Goal: Information Seeking & Learning: Learn about a topic

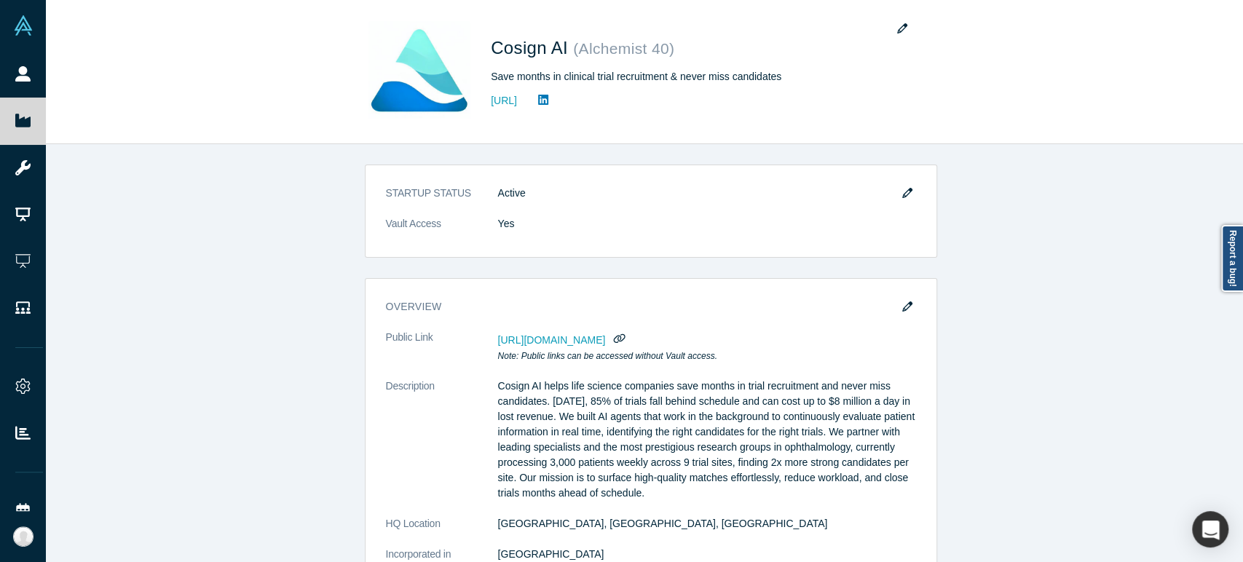
scroll to position [404, 0]
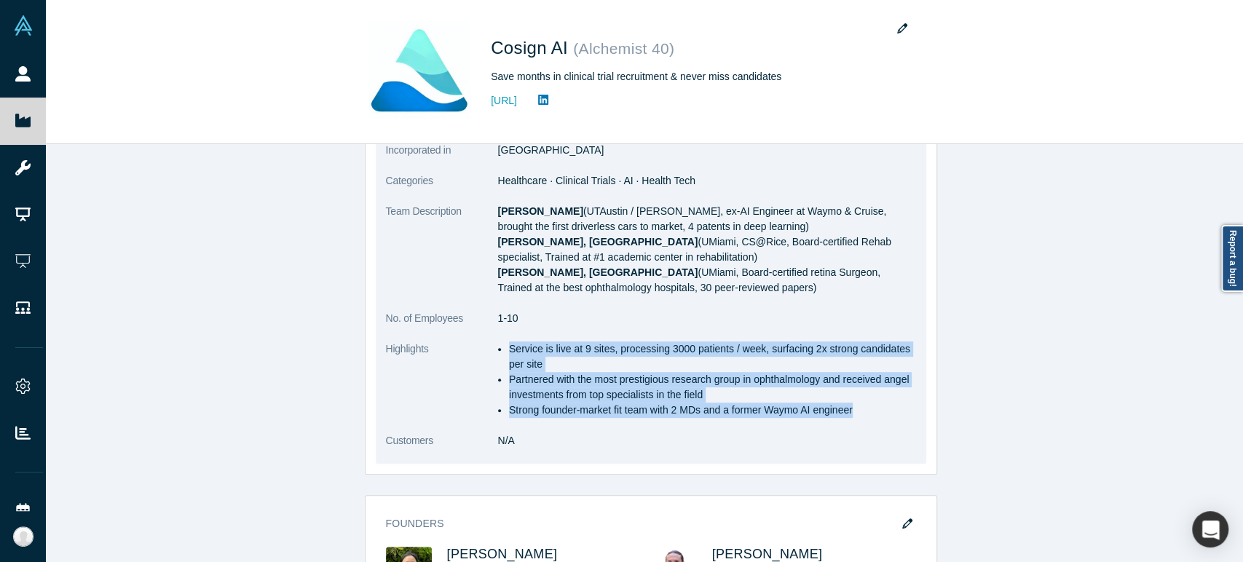
drag, startPoint x: 492, startPoint y: 214, endPoint x: 649, endPoint y: 291, distance: 175.2
click at [649, 291] on p "[PERSON_NAME] (UTAustin / Rice, ex-AI Engineer at Waymo & Cruise, brought the f…" at bounding box center [707, 250] width 418 height 92
copy p "[PERSON_NAME] (UTAustin / Rice, ex-AI Engineer at Waymo & Cruise, brought the f…"
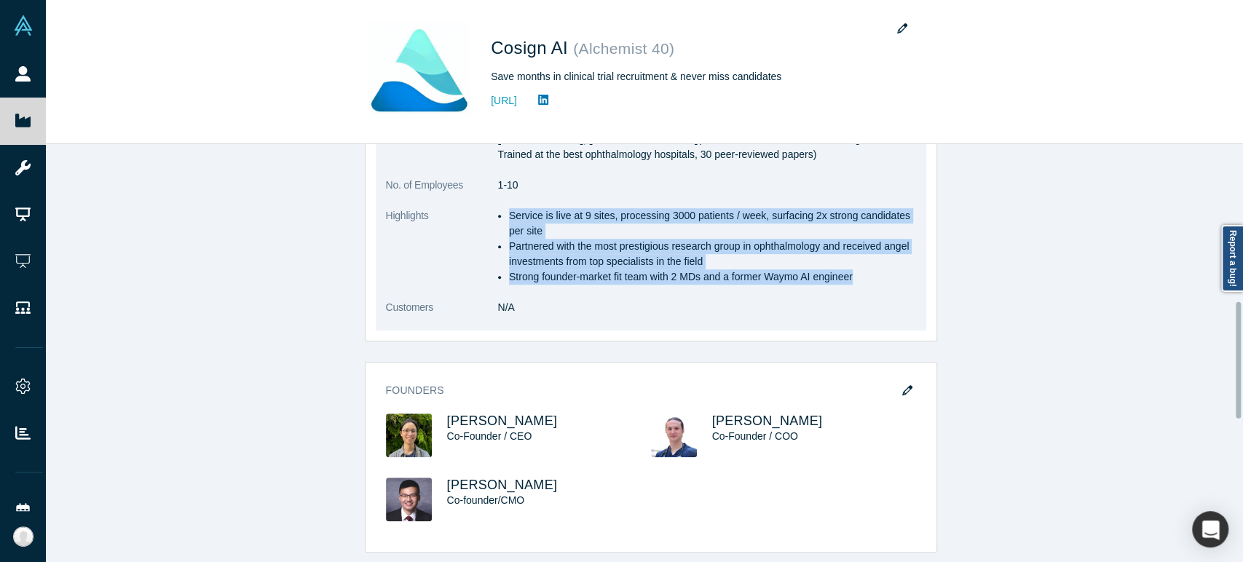
scroll to position [566, 0]
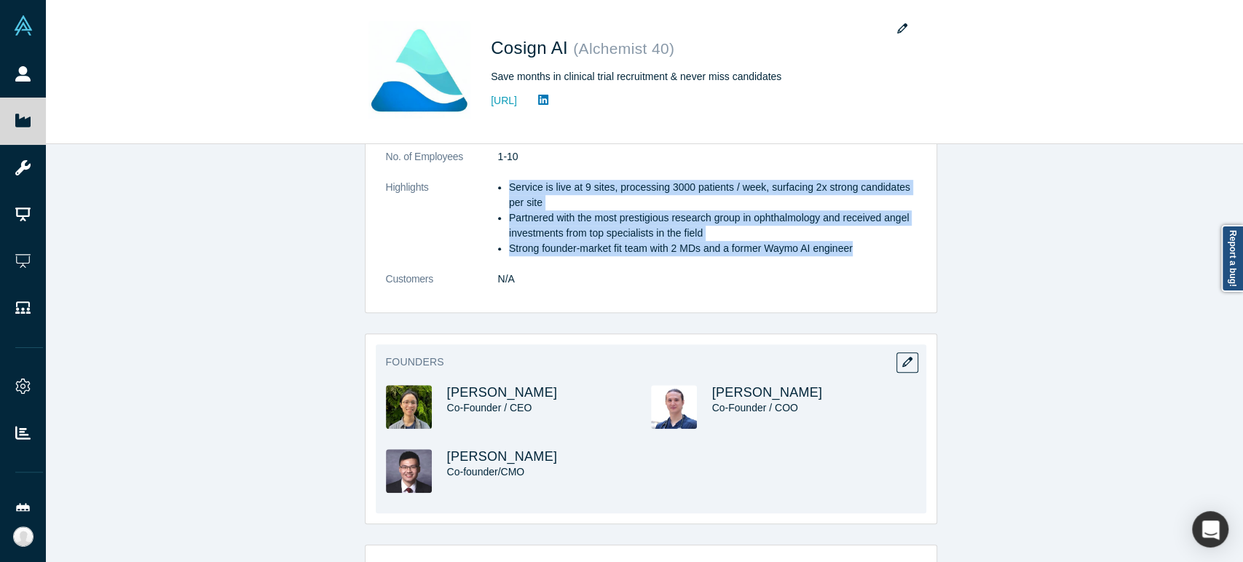
click at [406, 411] on img at bounding box center [409, 407] width 46 height 44
click at [450, 390] on span "[PERSON_NAME]" at bounding box center [502, 392] width 111 height 15
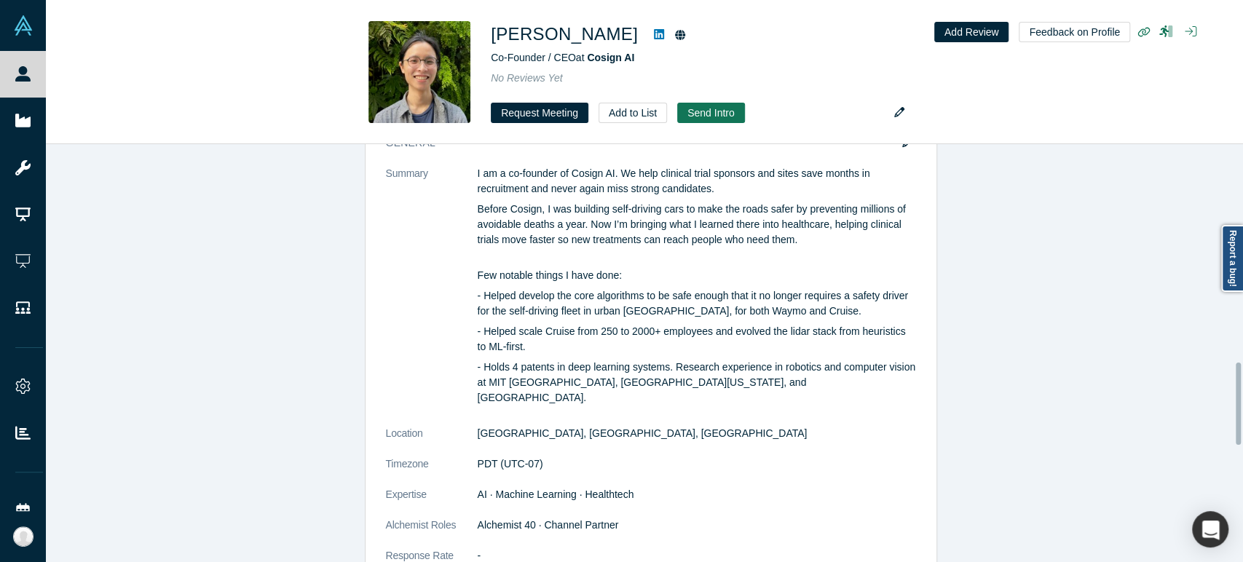
scroll to position [1051, 0]
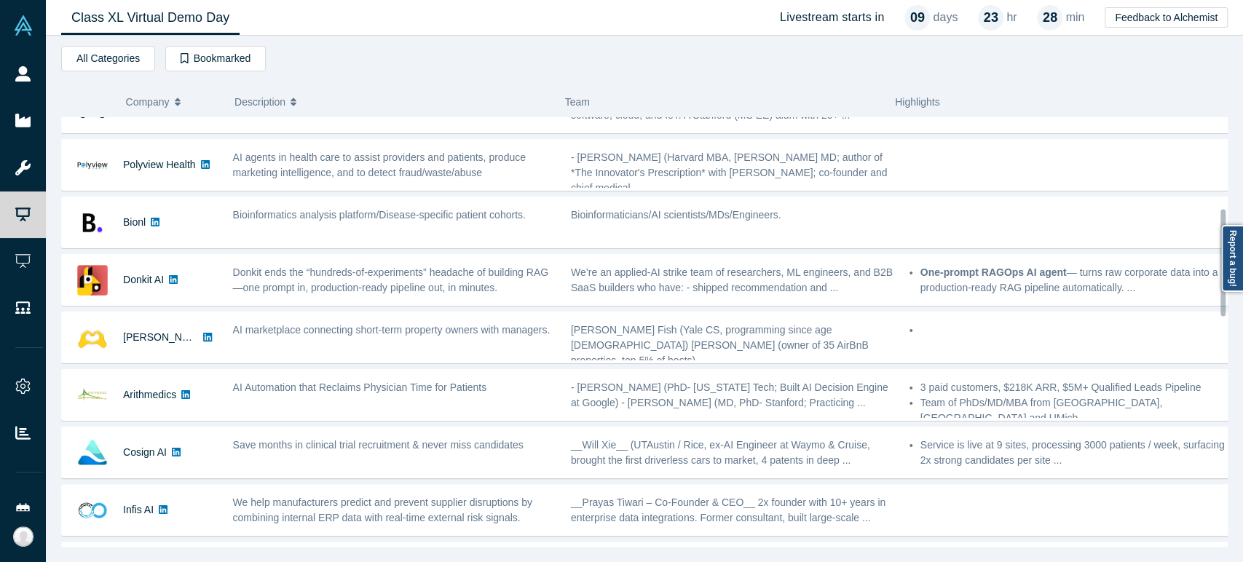
scroll to position [404, 0]
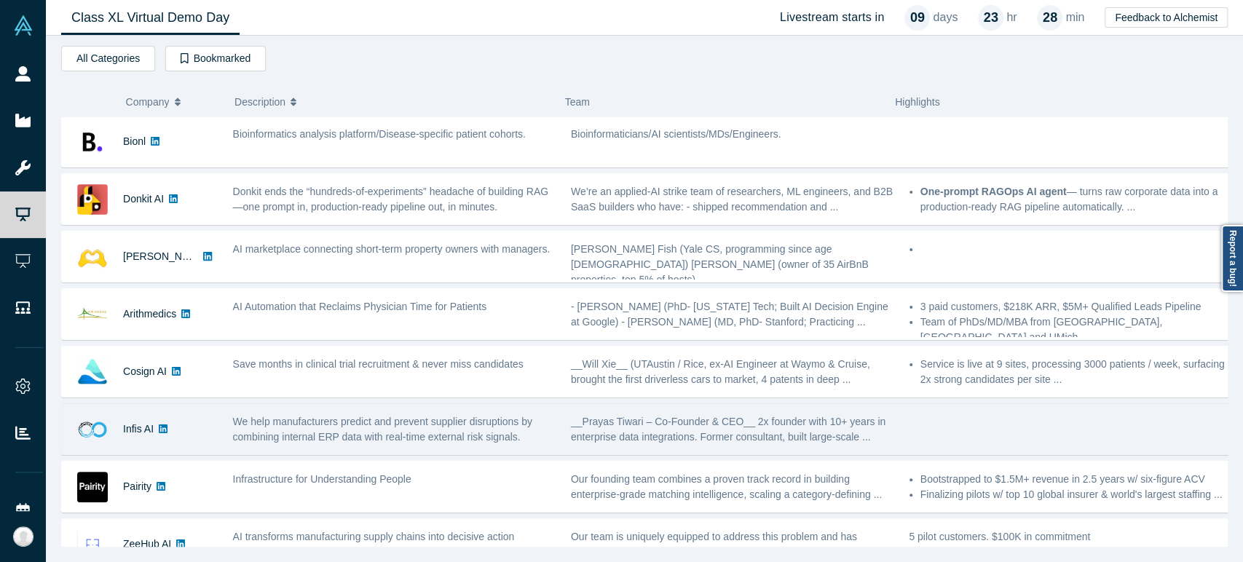
click at [140, 444] on div "Infis AI" at bounding box center [138, 429] width 31 height 50
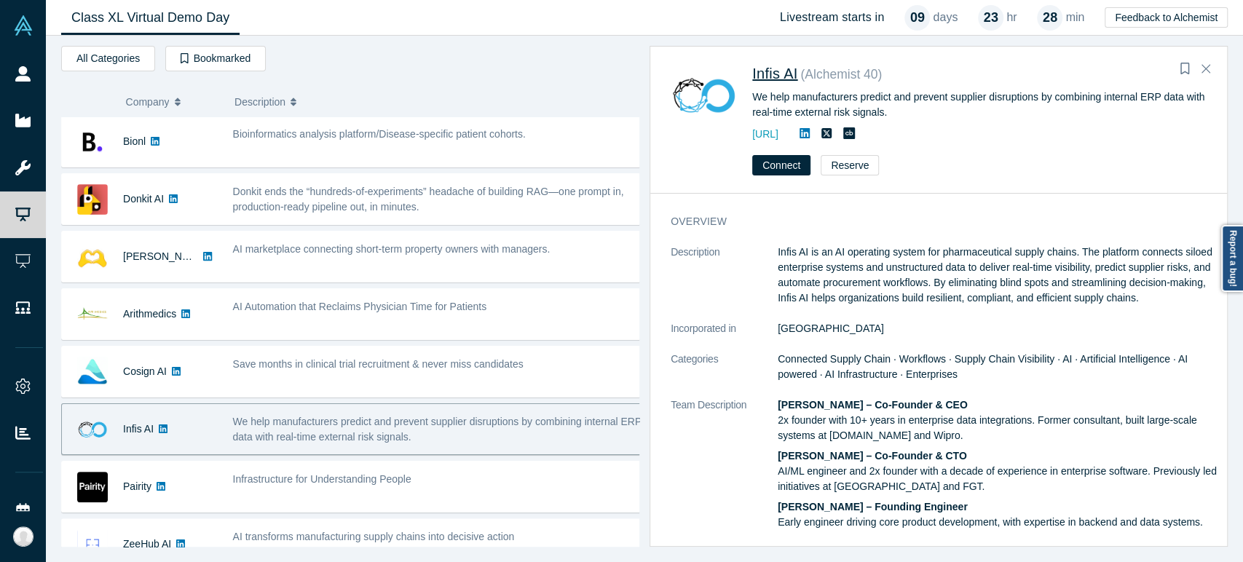
click at [762, 79] on span "Infis AI" at bounding box center [774, 74] width 45 height 16
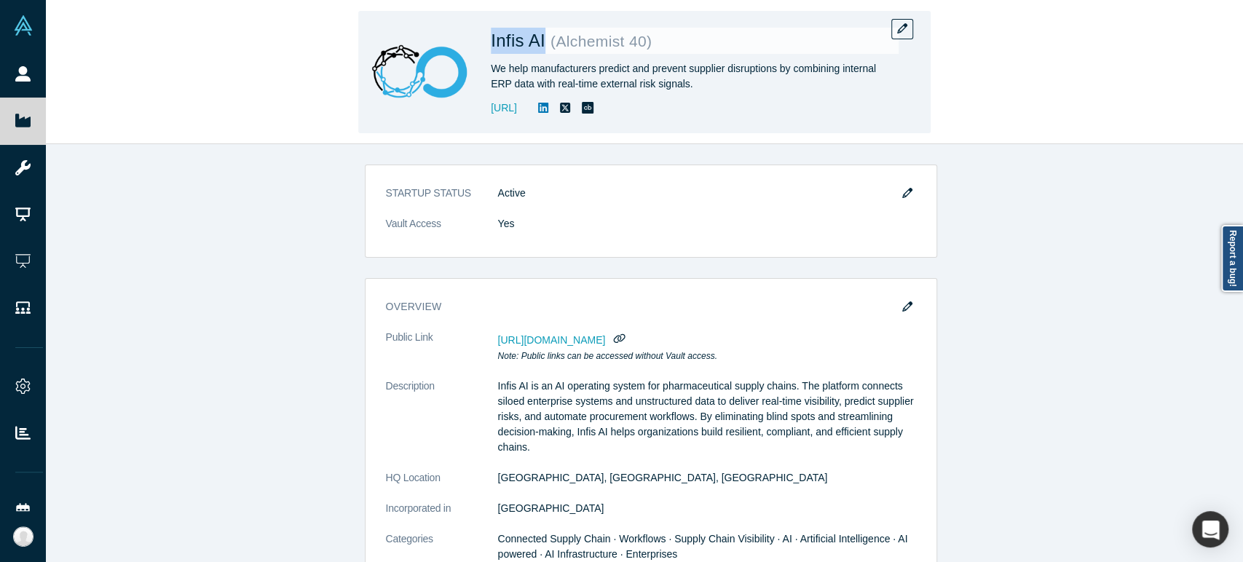
drag, startPoint x: 484, startPoint y: 46, endPoint x: 543, endPoint y: 50, distance: 59.1
click at [543, 50] on div "Infis AI ( Alchemist 40 ) We help manufacturers predict and prevent supplier di…" at bounding box center [644, 72] width 572 height 122
copy span "Infis AI"
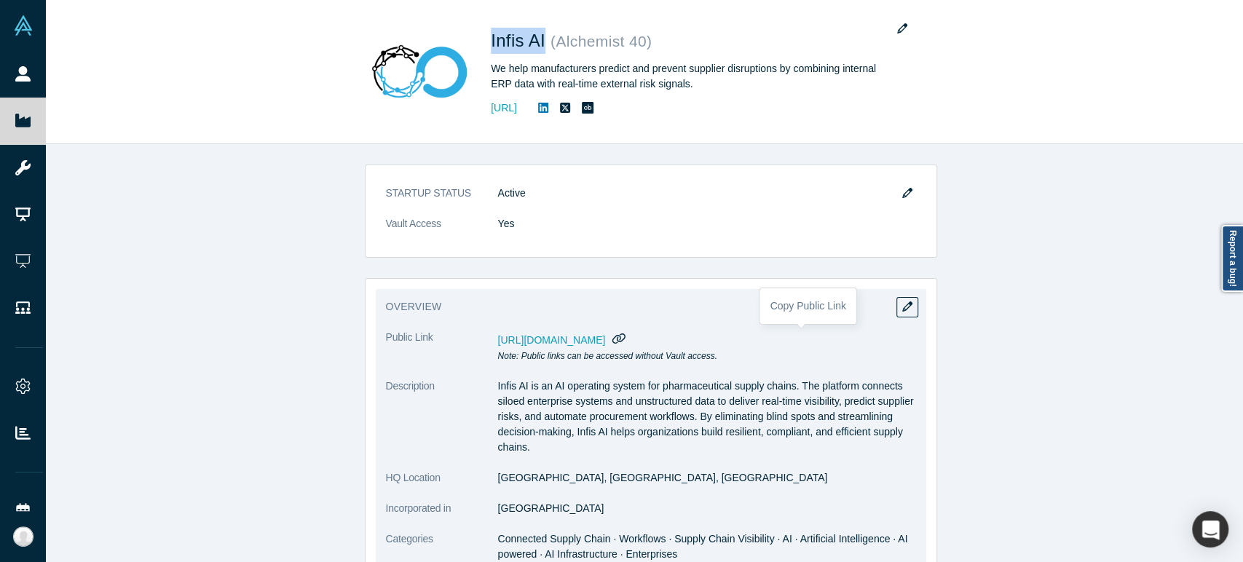
click at [626, 337] on icon "button" at bounding box center [619, 338] width 14 height 11
drag, startPoint x: 489, startPoint y: 479, endPoint x: 593, endPoint y: 487, distance: 104.4
copy dl "[GEOGRAPHIC_DATA], [GEOGRAPHIC_DATA], [GEOGRAPHIC_DATA]"
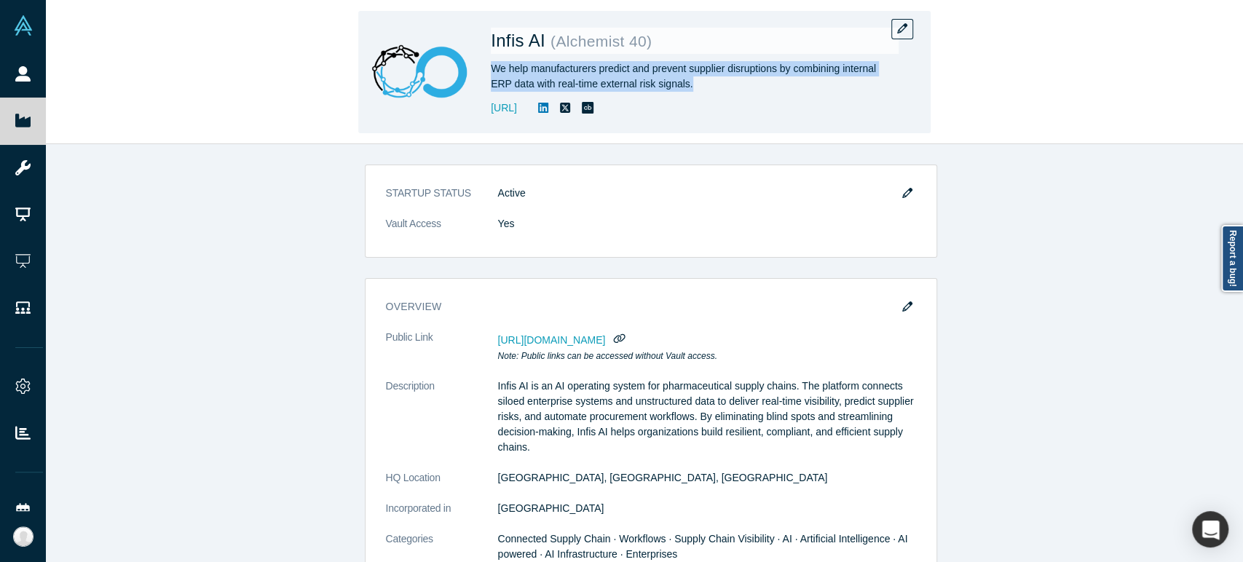
drag, startPoint x: 493, startPoint y: 68, endPoint x: 691, endPoint y: 82, distance: 198.5
click at [691, 82] on div "We help manufacturers predict and prevent supplier disruptions by combining int…" at bounding box center [695, 76] width 408 height 31
copy div "We help manufacturers predict and prevent supplier disruptions by combining int…"
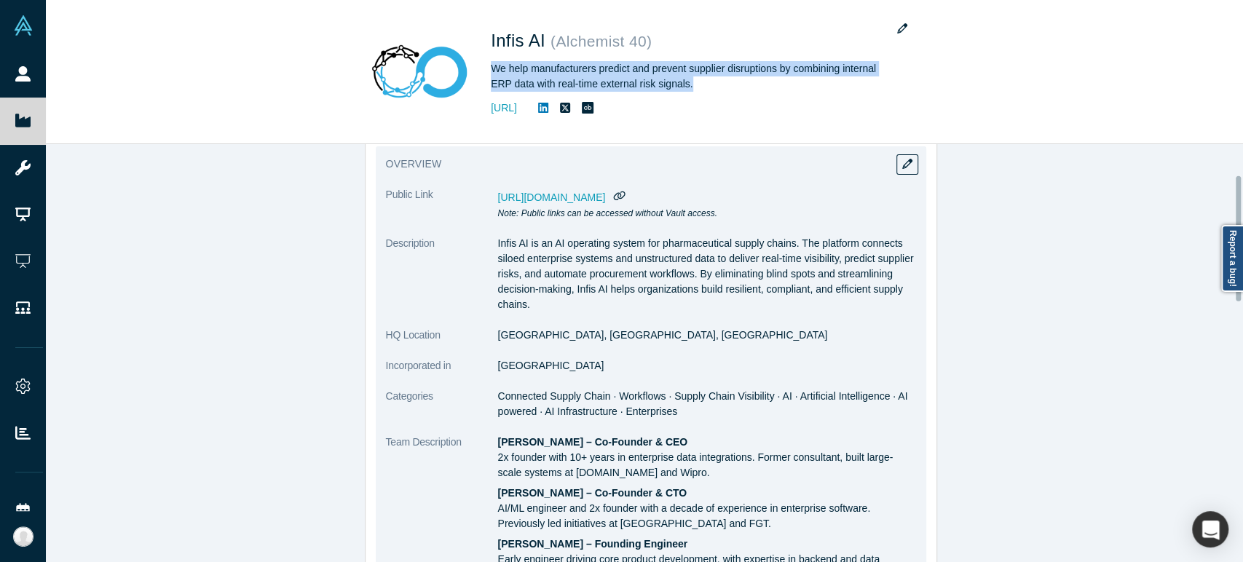
scroll to position [162, 0]
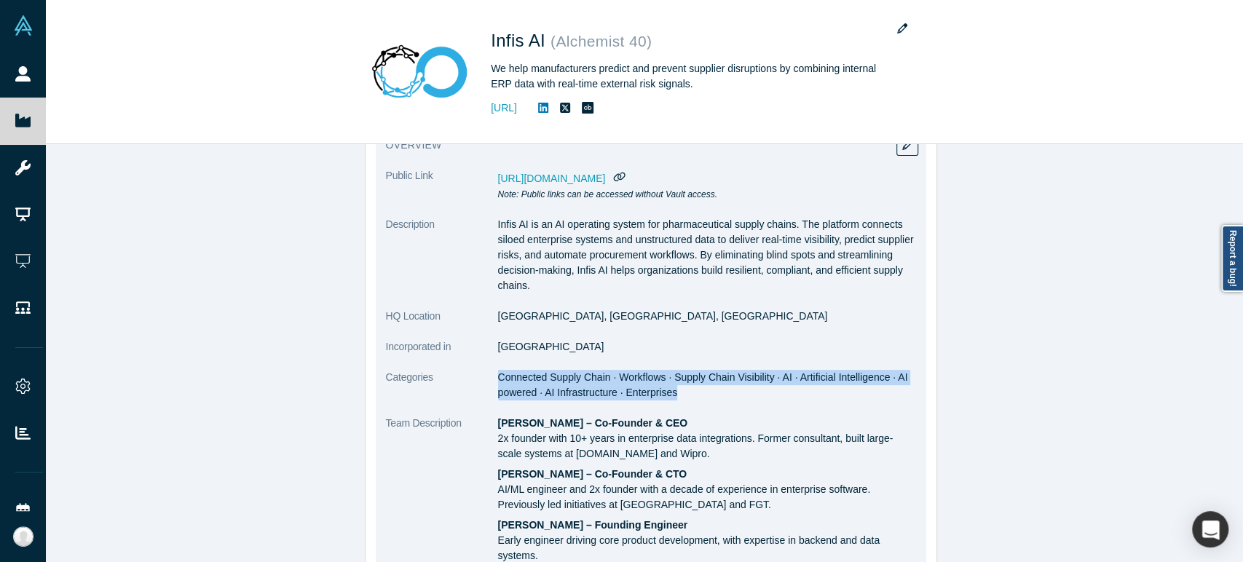
drag, startPoint x: 493, startPoint y: 377, endPoint x: 668, endPoint y: 400, distance: 177.0
click at [668, 400] on dl "Public Link [URL][DOMAIN_NAME] Note: Public links can be accessed without Vault…" at bounding box center [651, 419] width 530 height 502
copy span "Connected Supply Chain · Workflows · Supply Chain Visibility · AI · Artificial …"
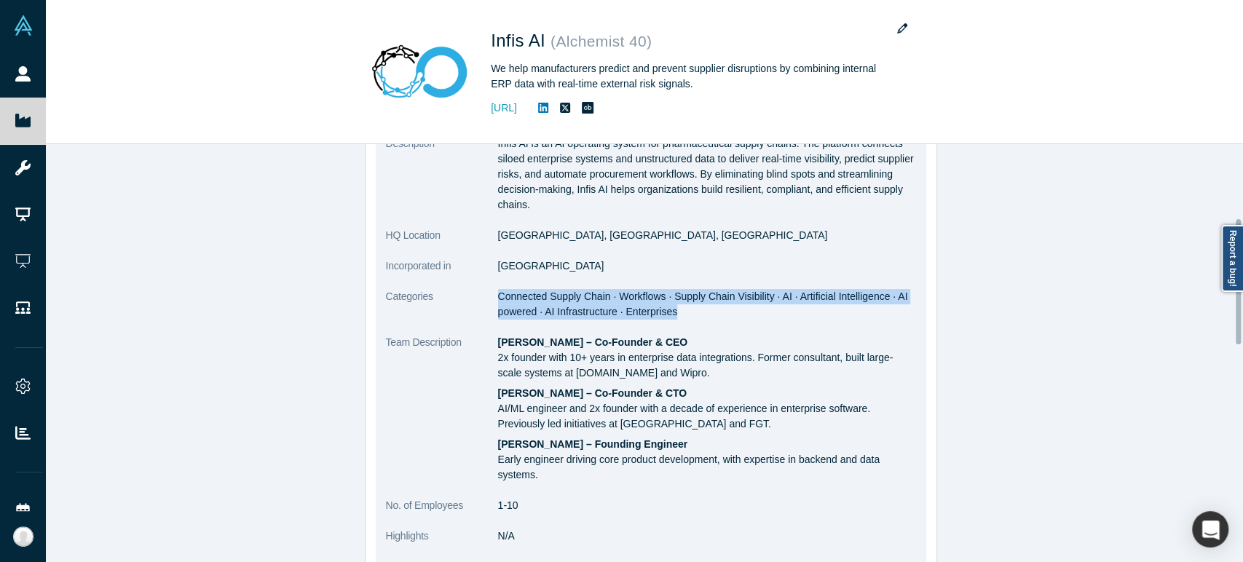
scroll to position [323, 0]
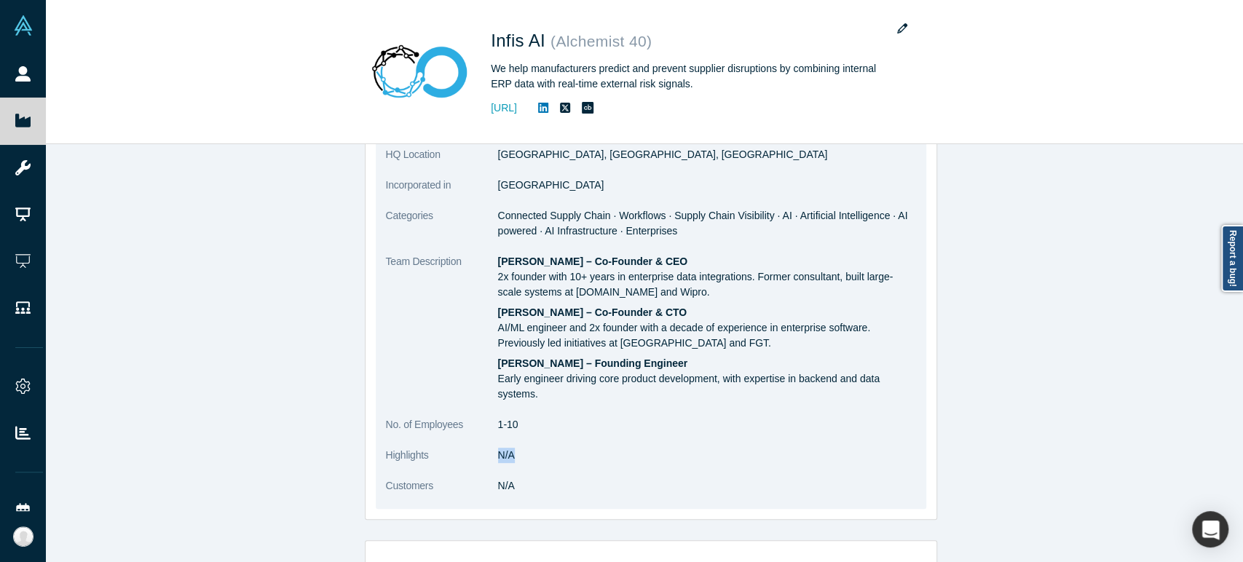
drag, startPoint x: 492, startPoint y: 459, endPoint x: 507, endPoint y: 459, distance: 14.6
click at [507, 459] on dd "N/A" at bounding box center [707, 455] width 418 height 15
copy dd "N/A"
drag, startPoint x: 493, startPoint y: 261, endPoint x: 529, endPoint y: 396, distance: 139.3
click at [529, 396] on div "[PERSON_NAME] – Co-Founder & CEO 2x founder with 10+ years in enterprise data i…" at bounding box center [707, 328] width 418 height 148
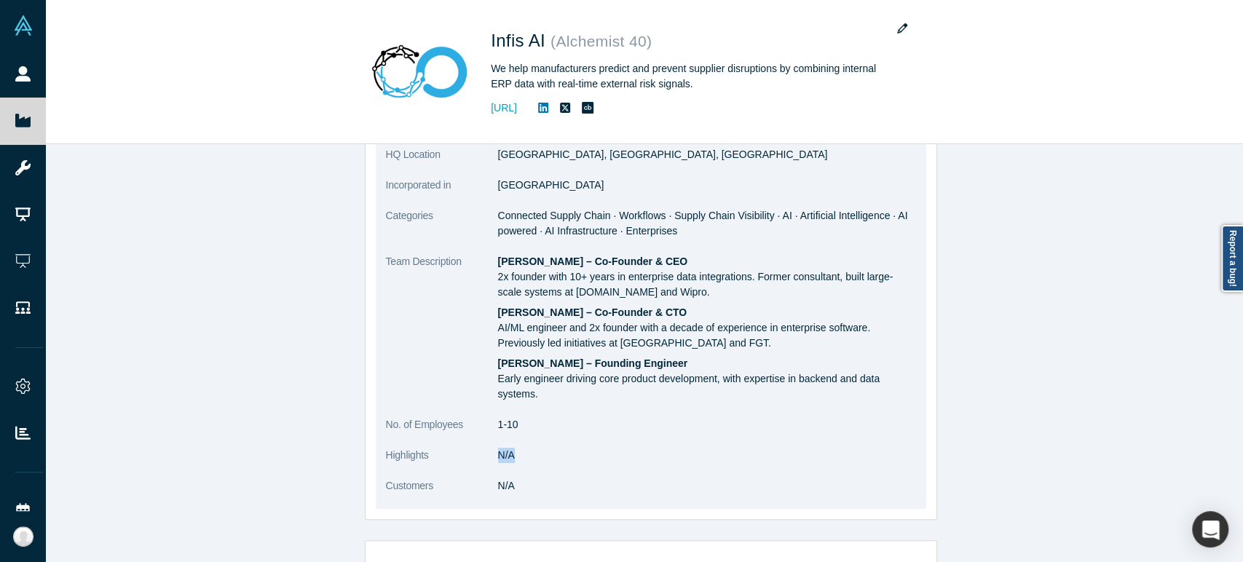
copy div "[PERSON_NAME] – Co-Founder & CEO 2x founder with 10+ years in enterprise data i…"
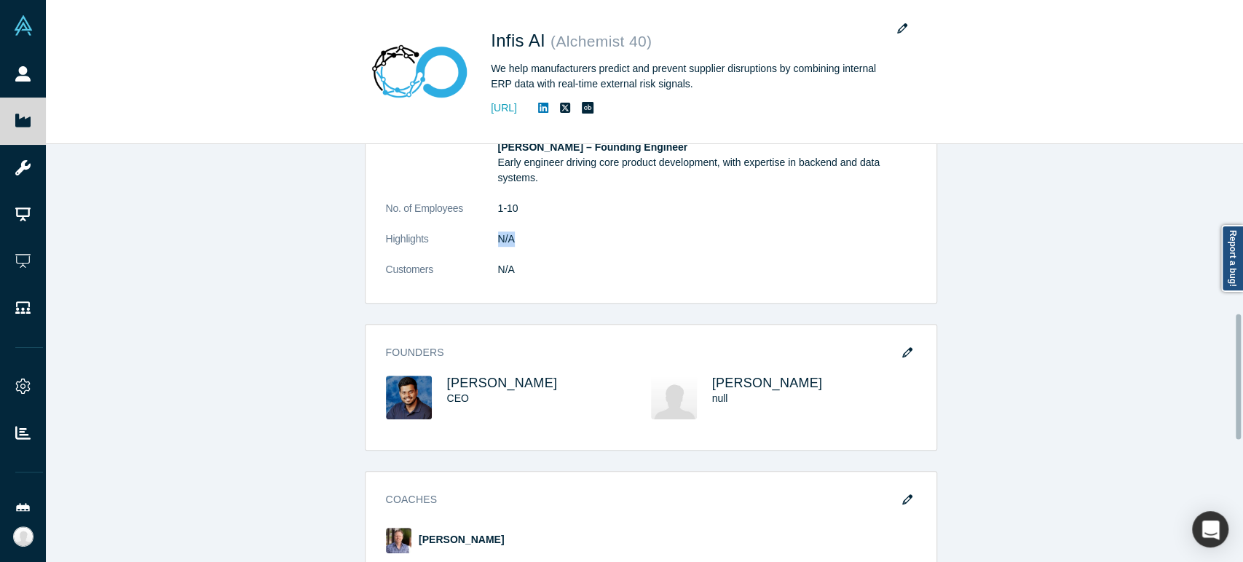
scroll to position [566, 0]
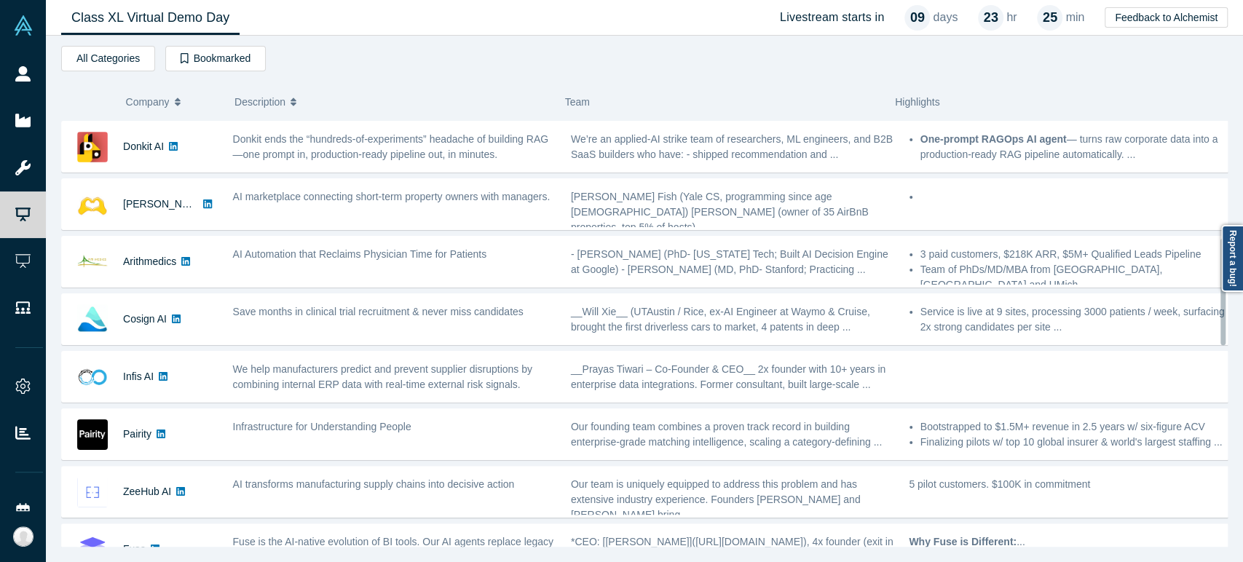
scroll to position [485, 0]
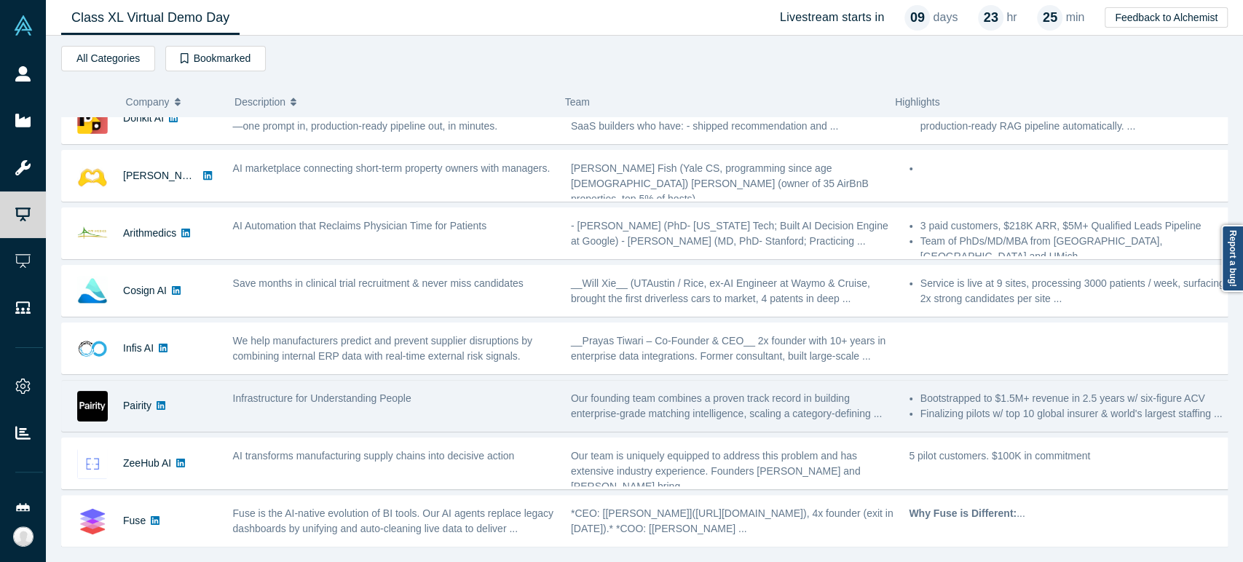
click at [141, 412] on div "Pairity" at bounding box center [137, 406] width 28 height 50
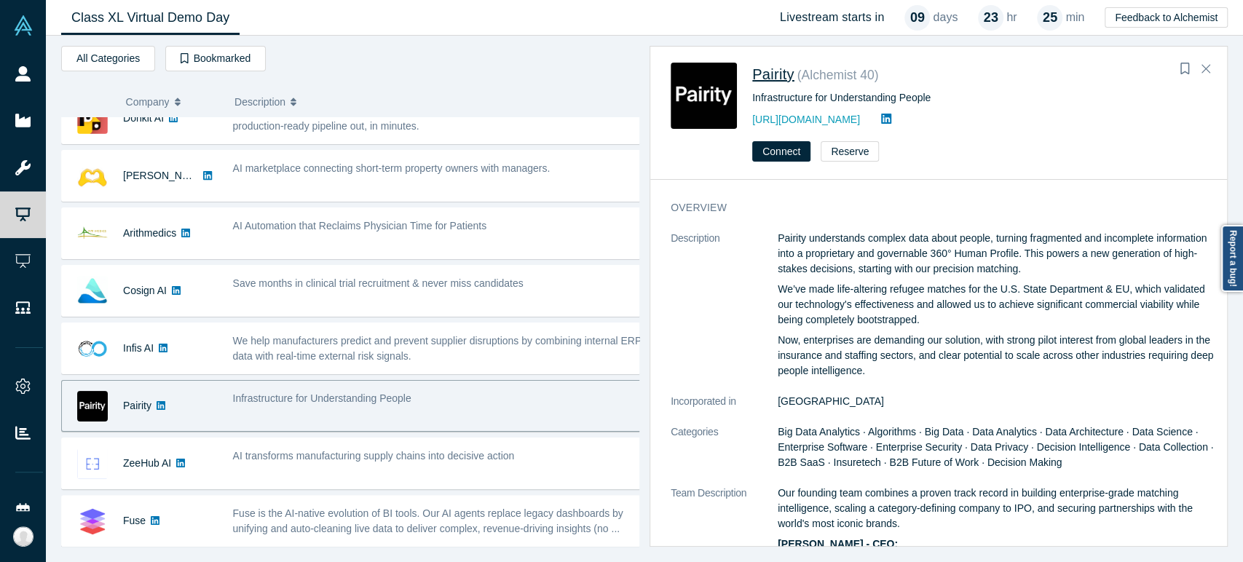
click at [762, 75] on span "Pairity" at bounding box center [773, 74] width 42 height 16
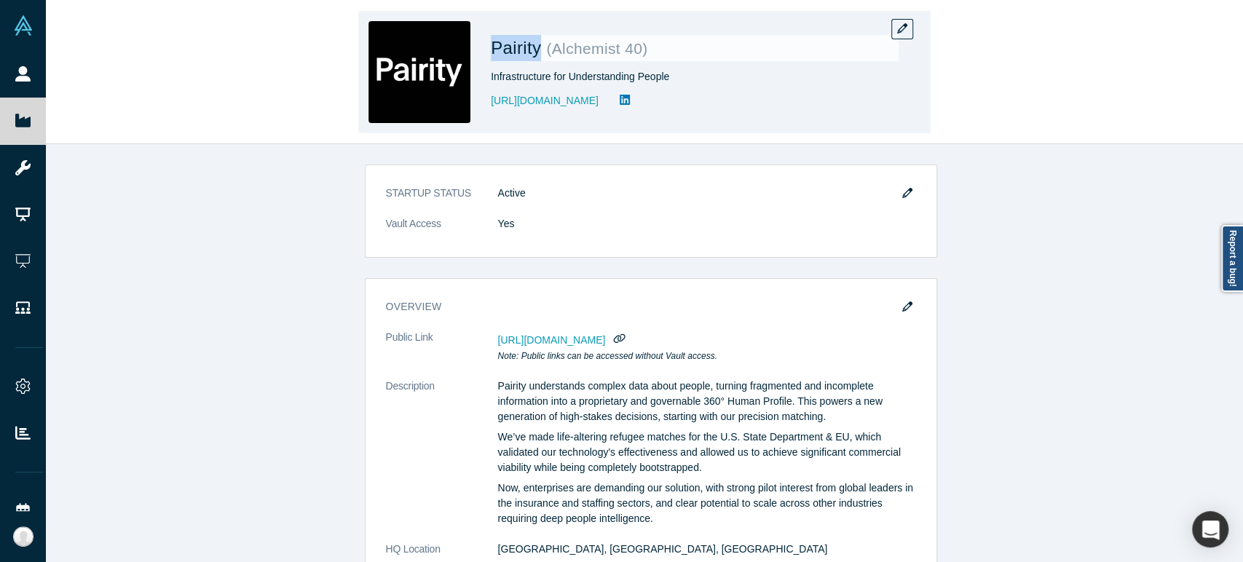
drag, startPoint x: 488, startPoint y: 52, endPoint x: 536, endPoint y: 54, distance: 48.1
click at [536, 54] on div "Pairity ( Alchemist 40 ) Infrastructure for Understanding People [URL][DOMAIN_N…" at bounding box center [644, 72] width 572 height 122
copy span "Pairity"
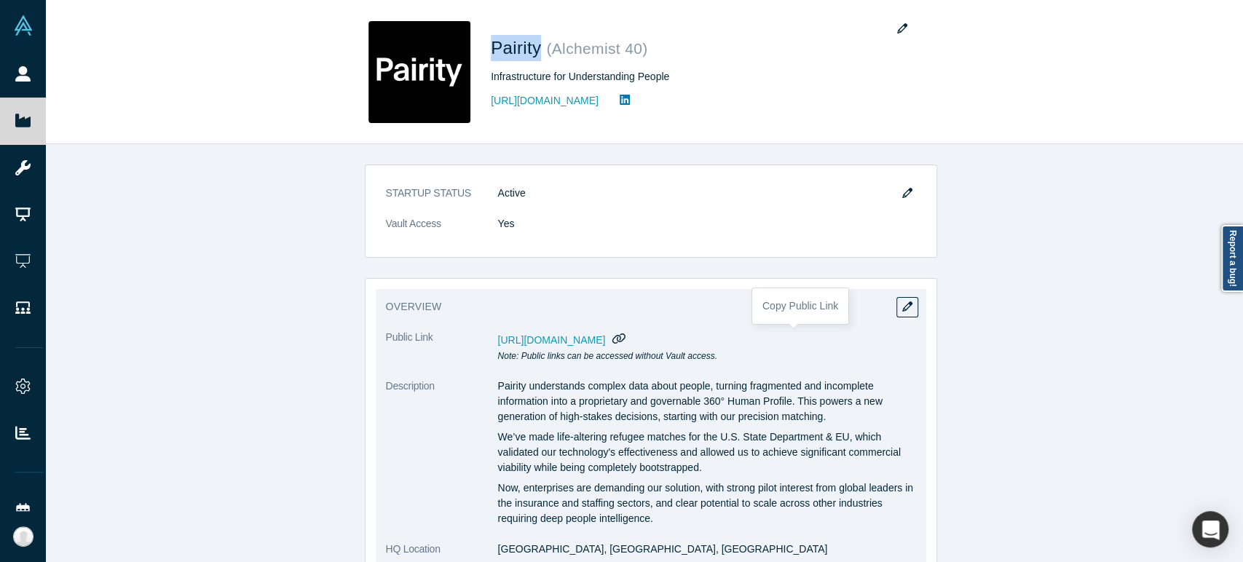
click at [625, 339] on icon "button" at bounding box center [618, 338] width 13 height 10
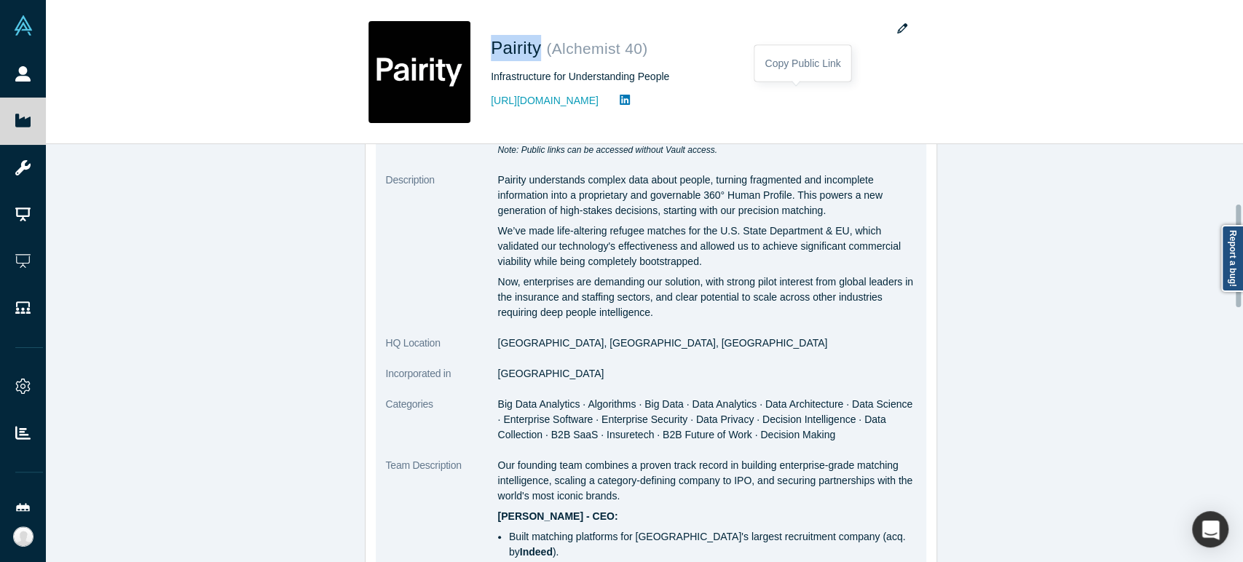
scroll to position [242, 0]
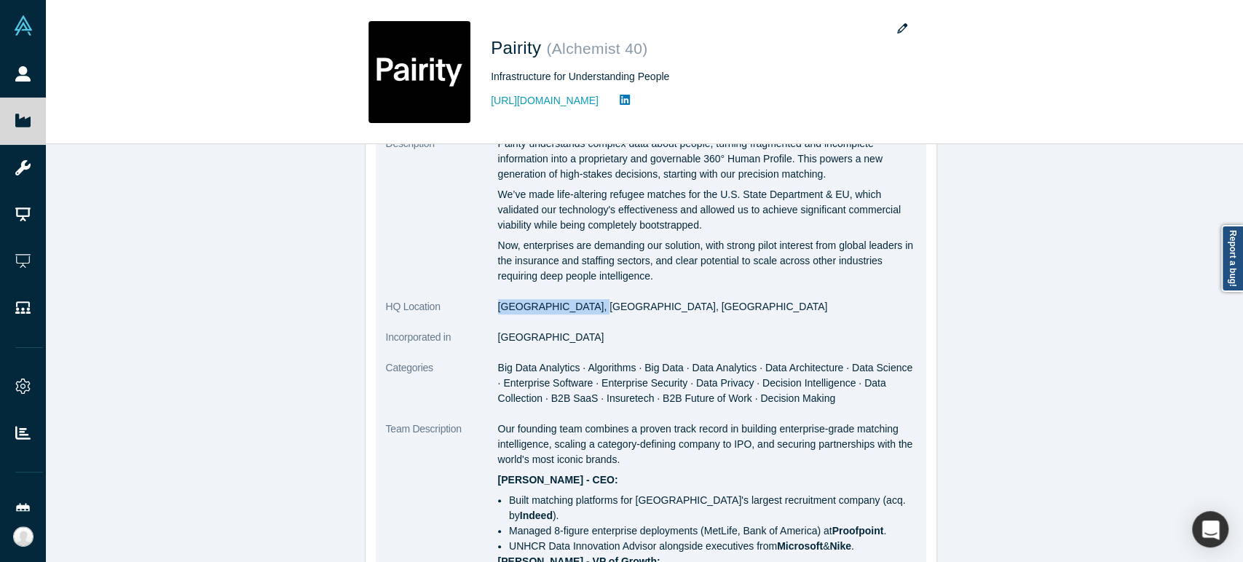
drag, startPoint x: 493, startPoint y: 310, endPoint x: 585, endPoint y: 313, distance: 91.8
click at [585, 313] on dl "Public Link [URL][DOMAIN_NAME] Note: Public links can be accessed without Vault…" at bounding box center [651, 486] width 530 height 798
copy dd "[GEOGRAPHIC_DATA], [GEOGRAPHIC_DATA], [GEOGRAPHIC_DATA]"
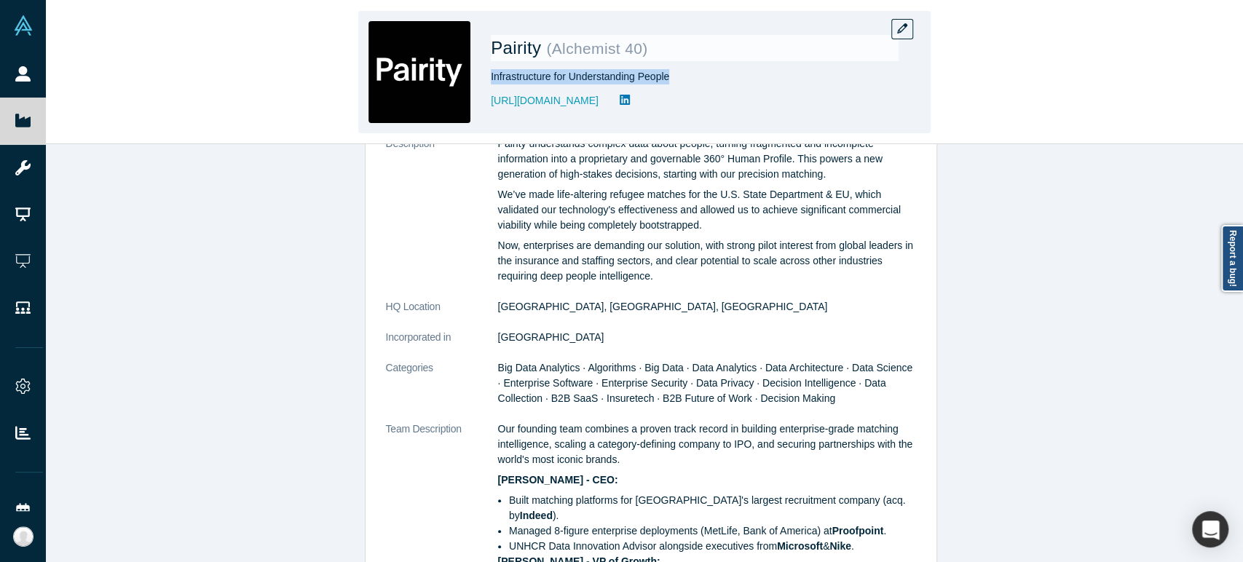
drag, startPoint x: 491, startPoint y: 82, endPoint x: 667, endPoint y: 79, distance: 176.2
click at [667, 79] on div "Infrastructure for Understanding People" at bounding box center [695, 76] width 408 height 15
copy div "Infrastructure for Understanding People"
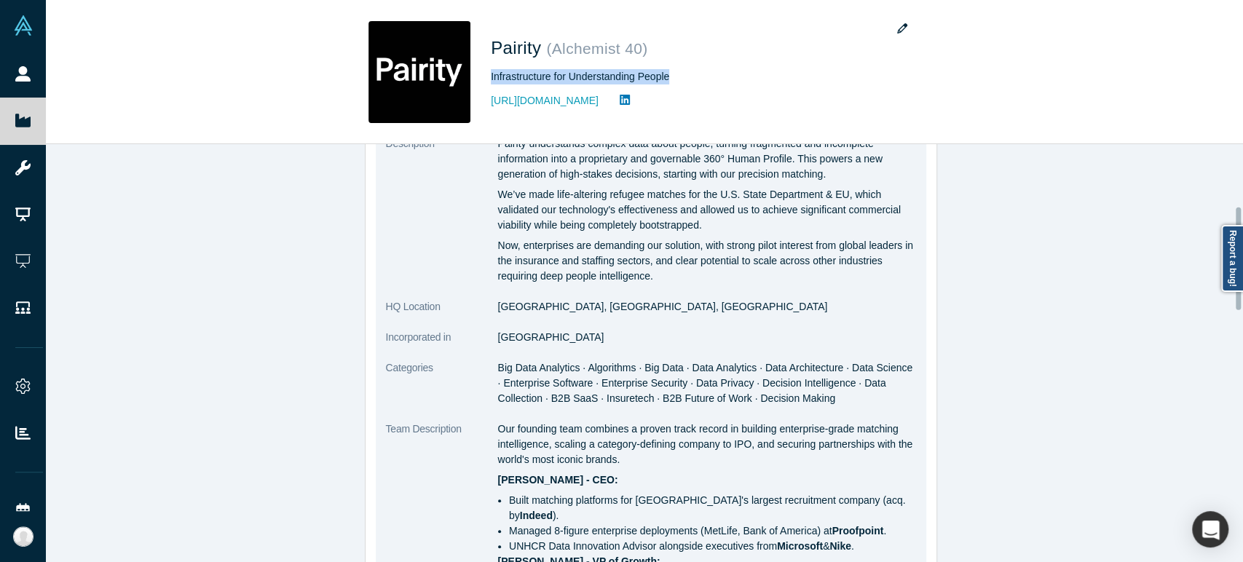
scroll to position [323, 0]
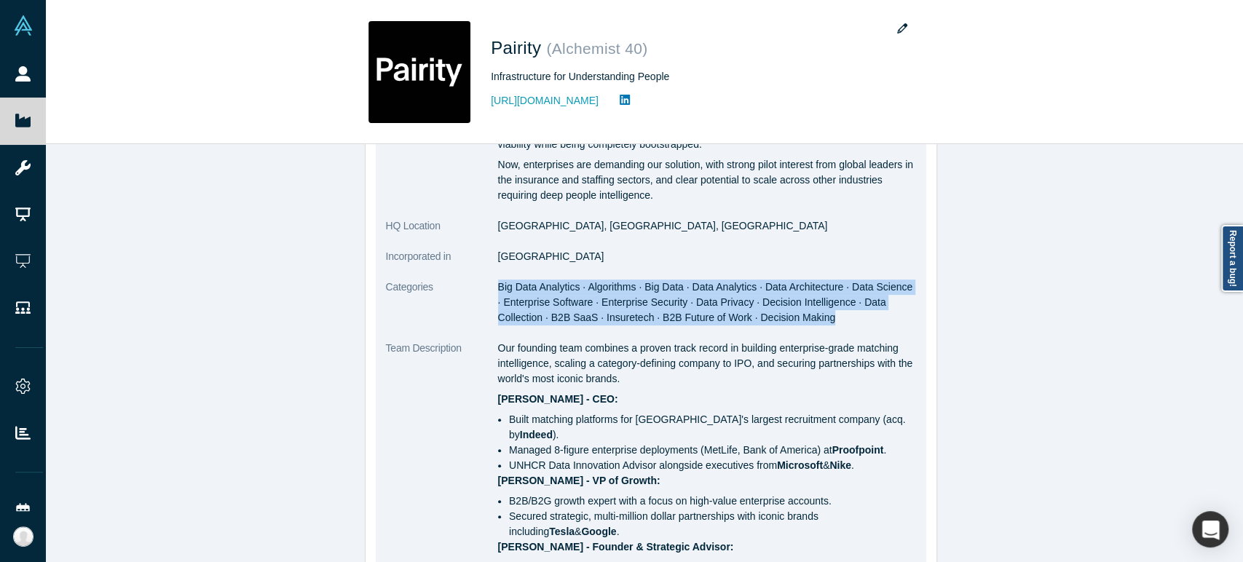
drag, startPoint x: 492, startPoint y: 285, endPoint x: 815, endPoint y: 316, distance: 324.1
click at [815, 316] on span "Big Data Analytics · Algorithms · Big Data · Data Analytics · Data Architecture…" at bounding box center [705, 302] width 415 height 42
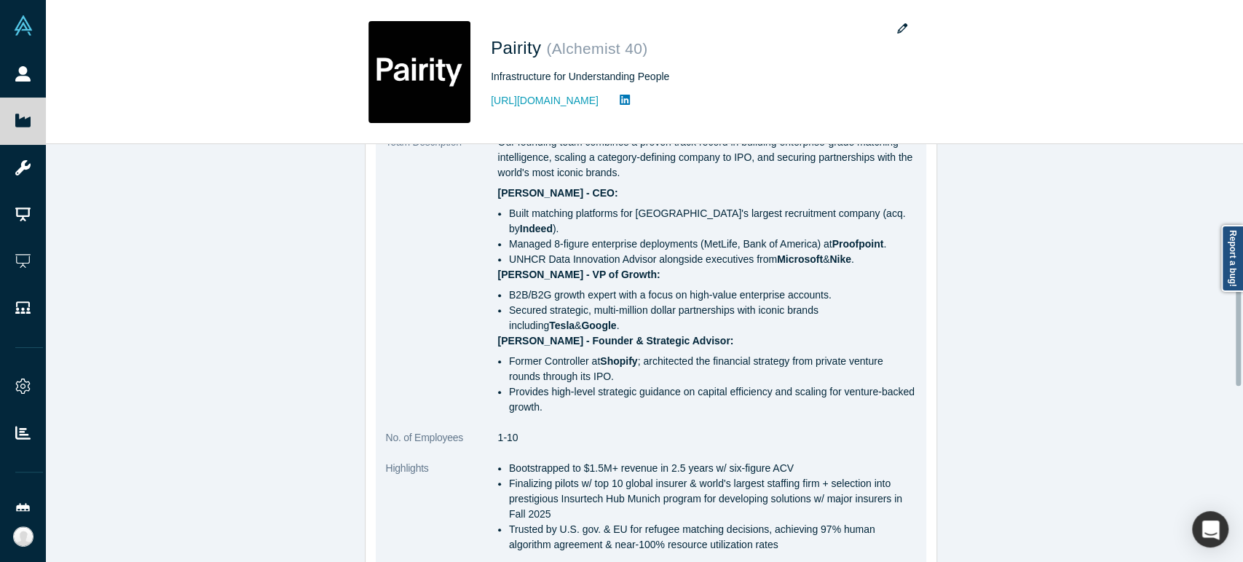
scroll to position [566, 0]
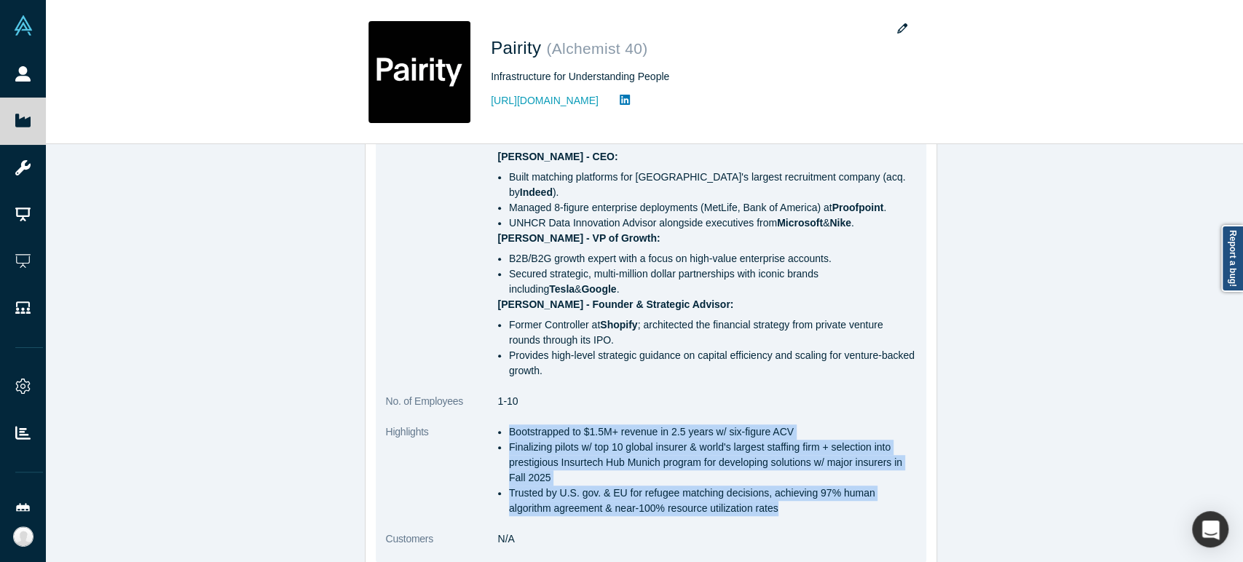
drag, startPoint x: 502, startPoint y: 418, endPoint x: 727, endPoint y: 494, distance: 236.7
click at [727, 494] on ul "Bootstrapped to $1.5M+ revenue in 2.5 years w/ six-figure ACV Finalizing pilots…" at bounding box center [707, 470] width 418 height 92
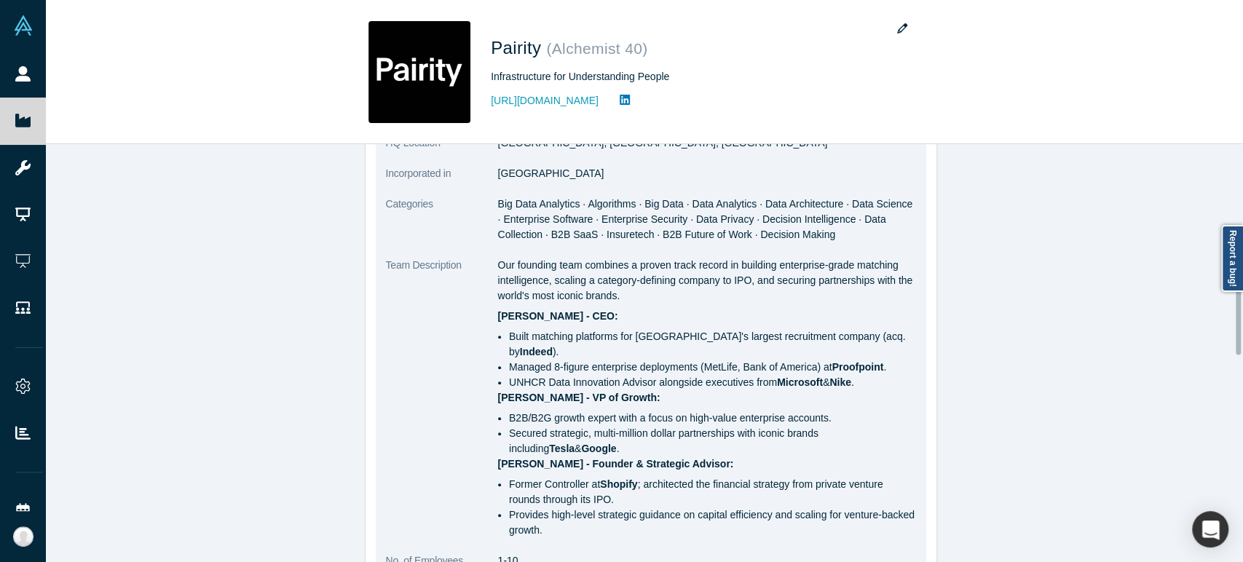
scroll to position [404, 0]
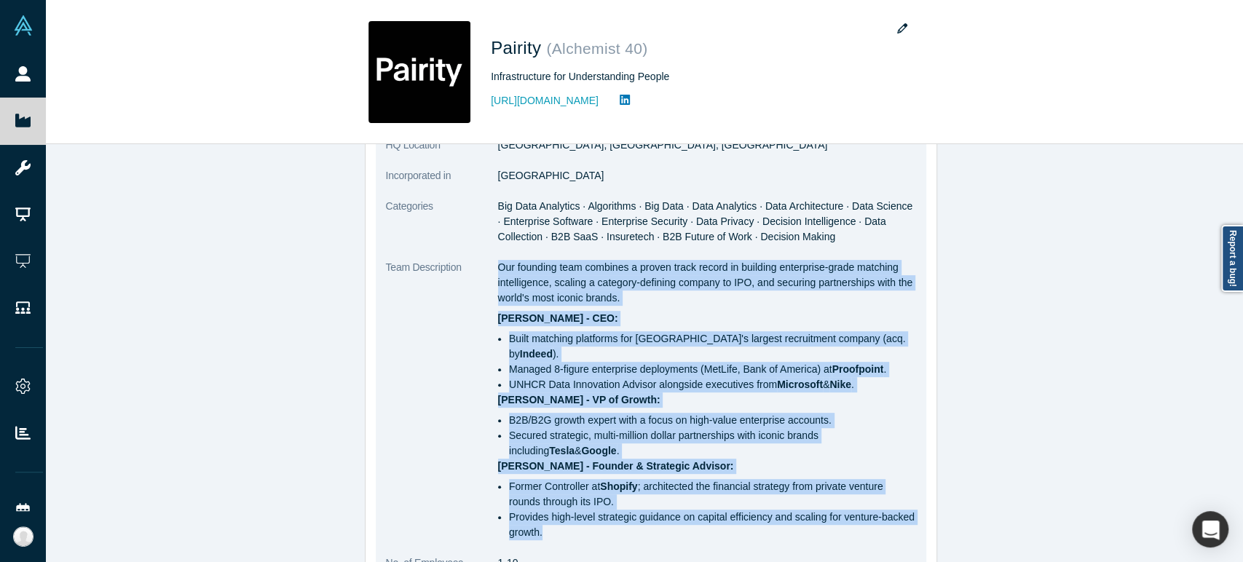
drag, startPoint x: 492, startPoint y: 267, endPoint x: 540, endPoint y: 517, distance: 254.3
click at [540, 517] on div "Our founding team combines a proven track record in building enterprise-grade m…" at bounding box center [707, 400] width 418 height 280
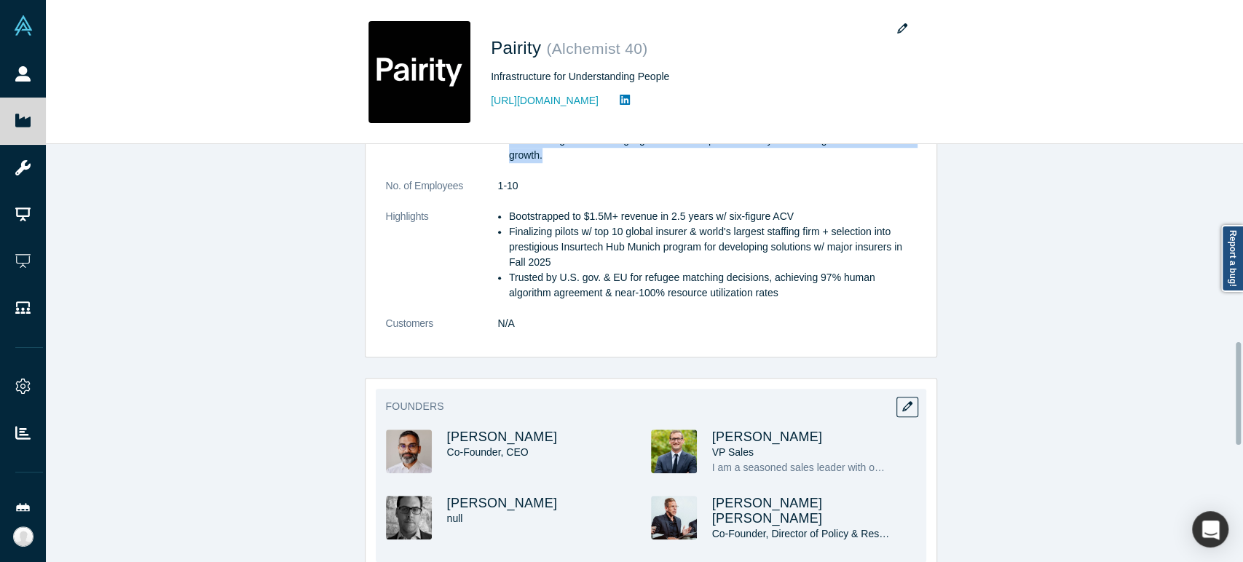
scroll to position [890, 0]
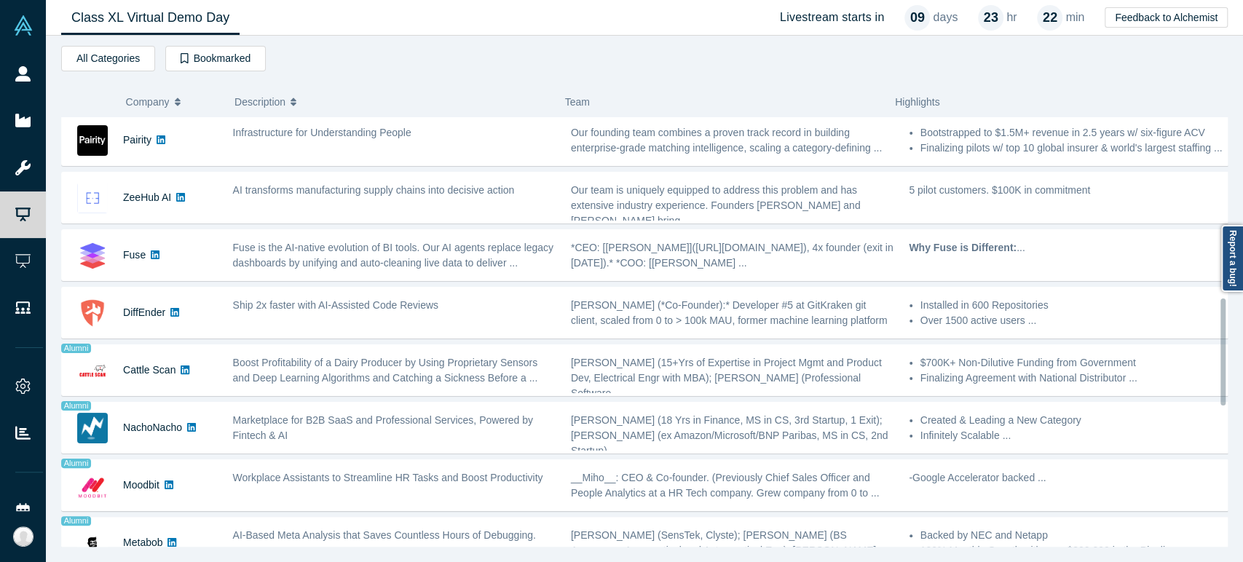
scroll to position [724, 0]
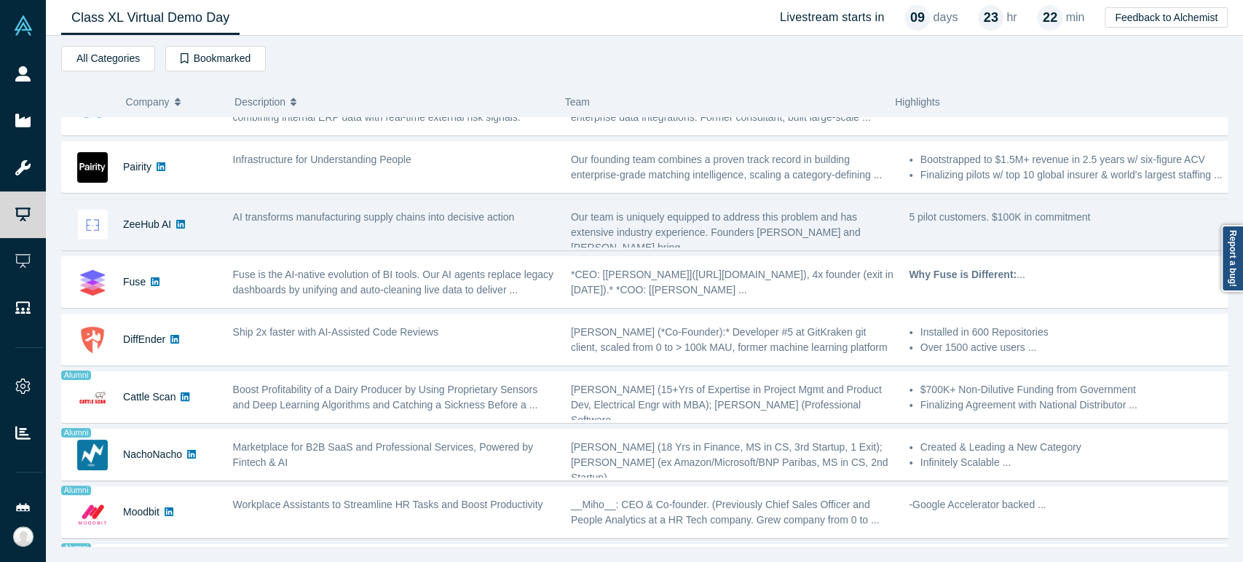
click at [119, 234] on div "ZeeHub AI" at bounding box center [140, 224] width 156 height 50
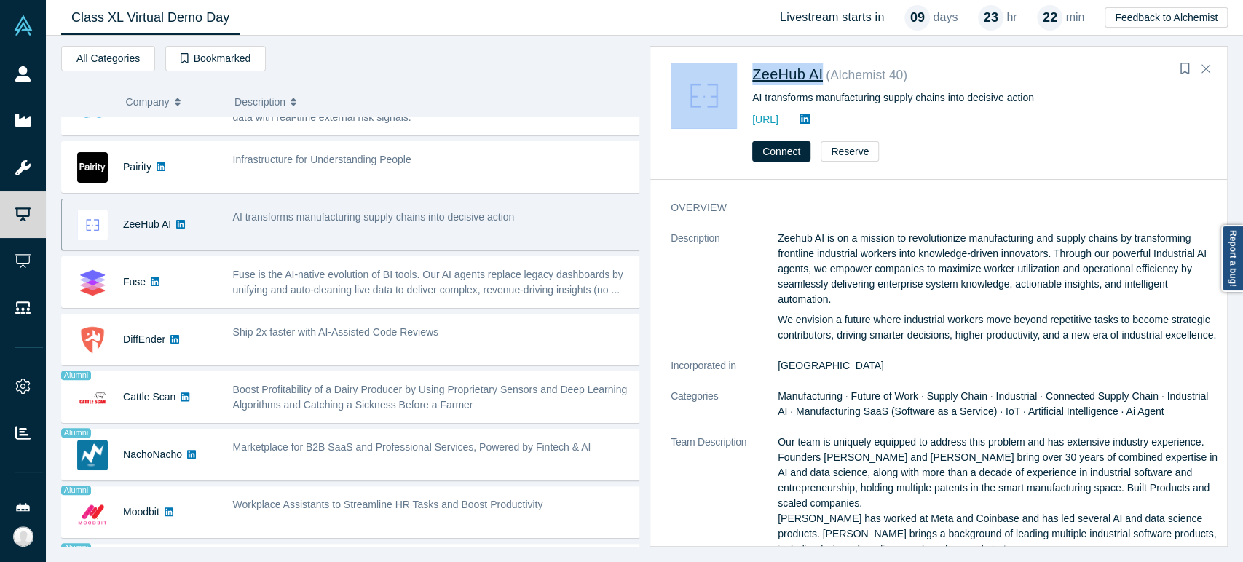
drag, startPoint x: 743, startPoint y: 75, endPoint x: 822, endPoint y: 82, distance: 78.9
click at [822, 82] on div "ZeeHub AI ( Alchemist 40 ) AI transforms manufacturing supply chains into decis…" at bounding box center [941, 96] width 541 height 66
click at [804, 77] on span "ZeeHub AI" at bounding box center [787, 74] width 71 height 16
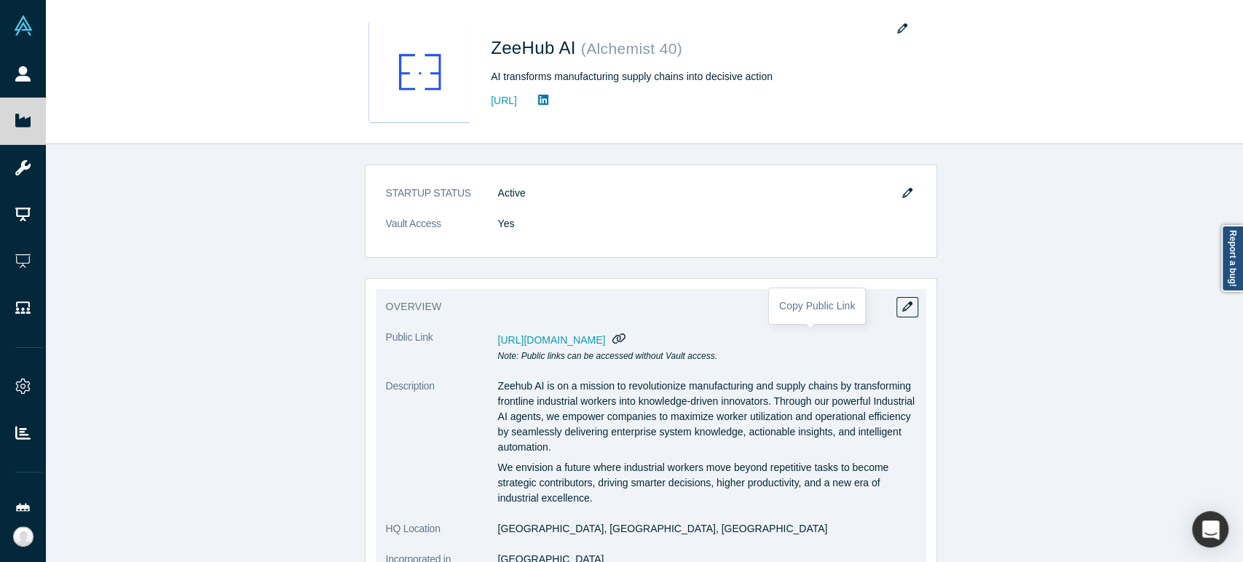
click at [626, 341] on icon "button" at bounding box center [619, 338] width 14 height 11
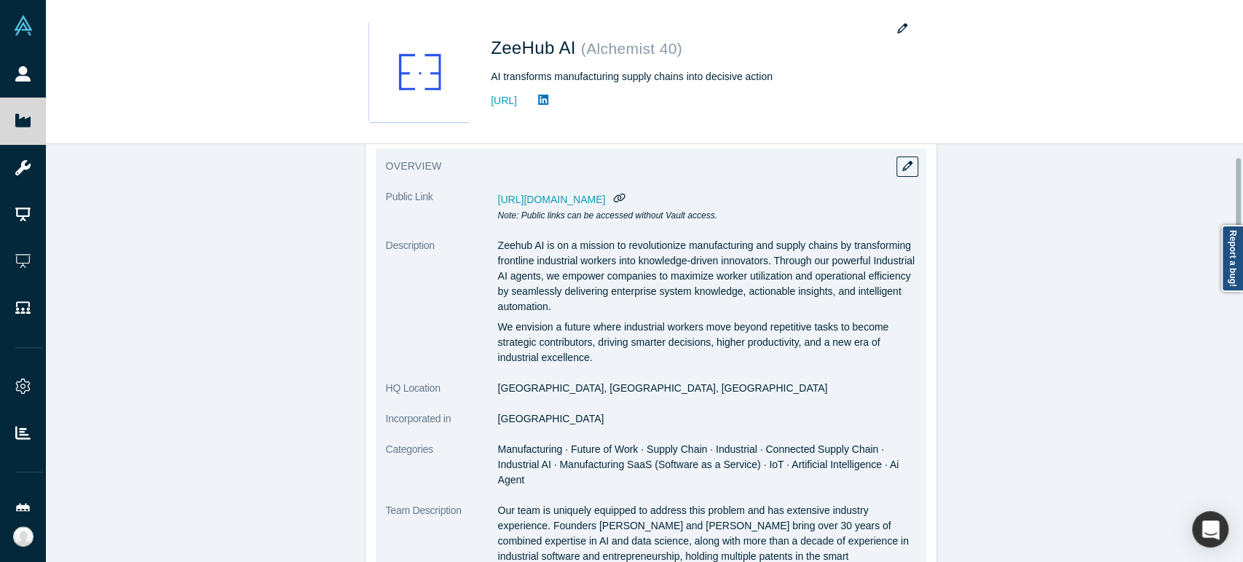
scroll to position [162, 0]
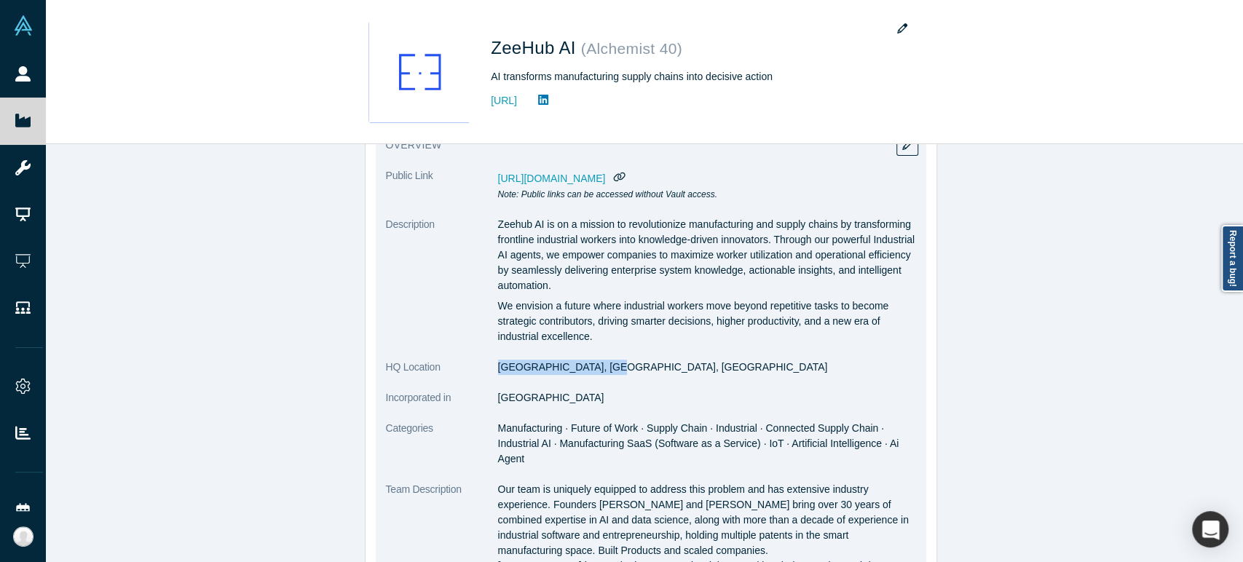
drag, startPoint x: 493, startPoint y: 371, endPoint x: 600, endPoint y: 371, distance: 107.0
click at [600, 371] on dd "[GEOGRAPHIC_DATA], [GEOGRAPHIC_DATA], [GEOGRAPHIC_DATA]" at bounding box center [707, 367] width 418 height 15
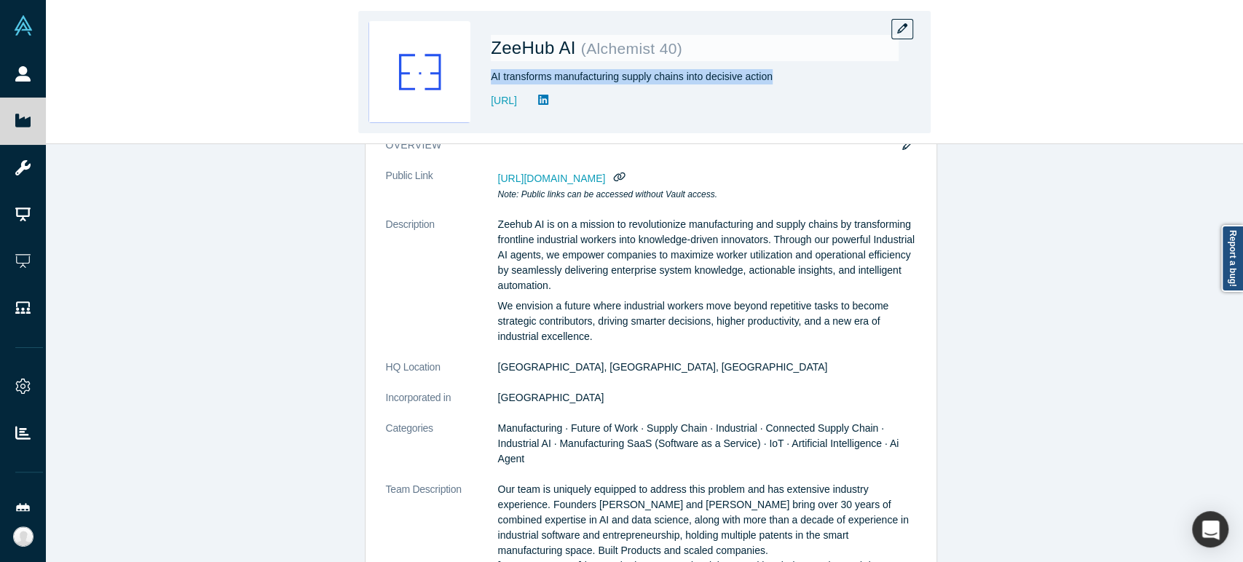
drag, startPoint x: 490, startPoint y: 79, endPoint x: 769, endPoint y: 85, distance: 278.9
click at [769, 85] on div "ZeeHub AI ( Alchemist 40 ) AI transforms manufacturing supply chains into decis…" at bounding box center [695, 72] width 408 height 102
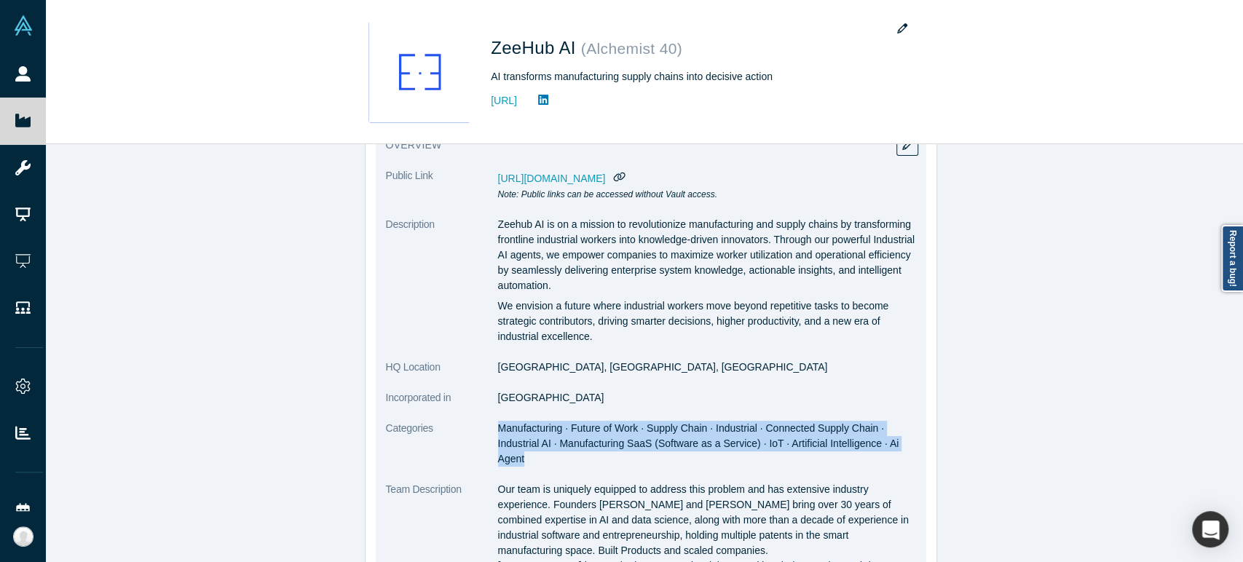
drag, startPoint x: 493, startPoint y: 427, endPoint x: 518, endPoint y: 460, distance: 41.1
click at [518, 460] on span "Manufacturing · Future of Work · Supply Chain · Industrial · Connected Supply C…" at bounding box center [698, 443] width 401 height 42
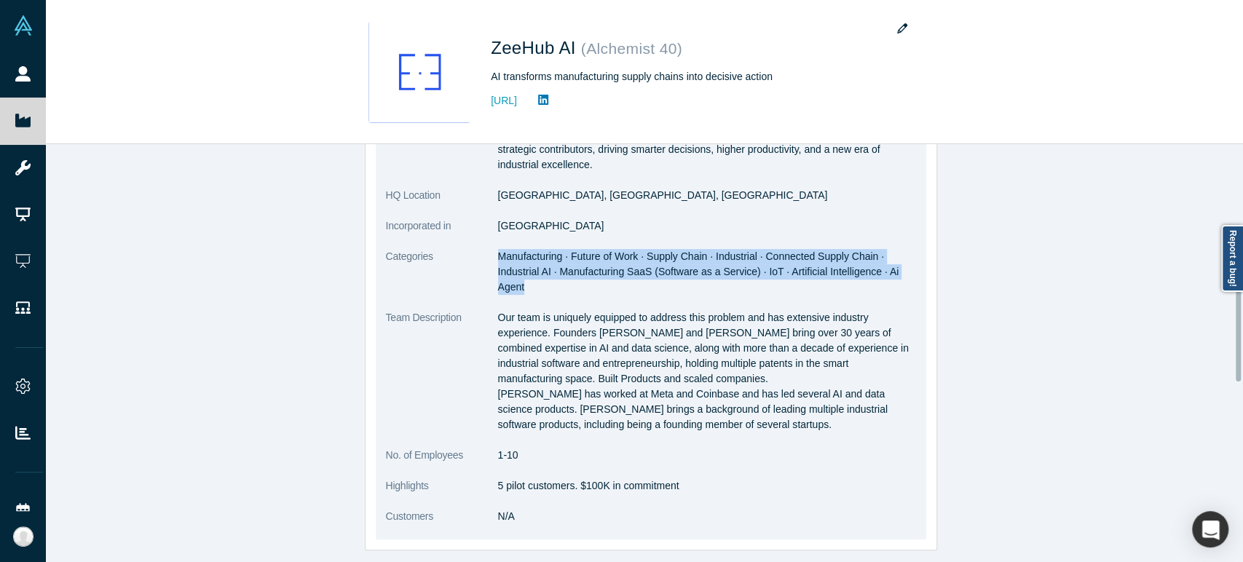
scroll to position [404, 0]
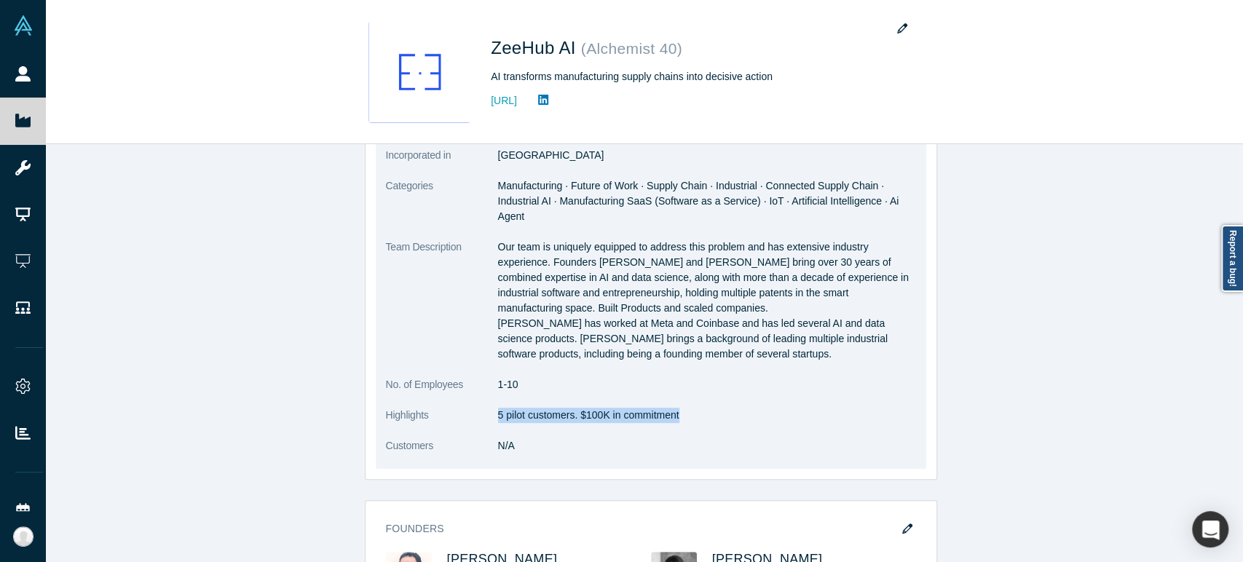
drag, startPoint x: 493, startPoint y: 417, endPoint x: 672, endPoint y: 422, distance: 179.2
click at [672, 422] on dl "Public Link [URL][DOMAIN_NAME] Note: Public links can be accessed without Vault…" at bounding box center [651, 197] width 530 height 543
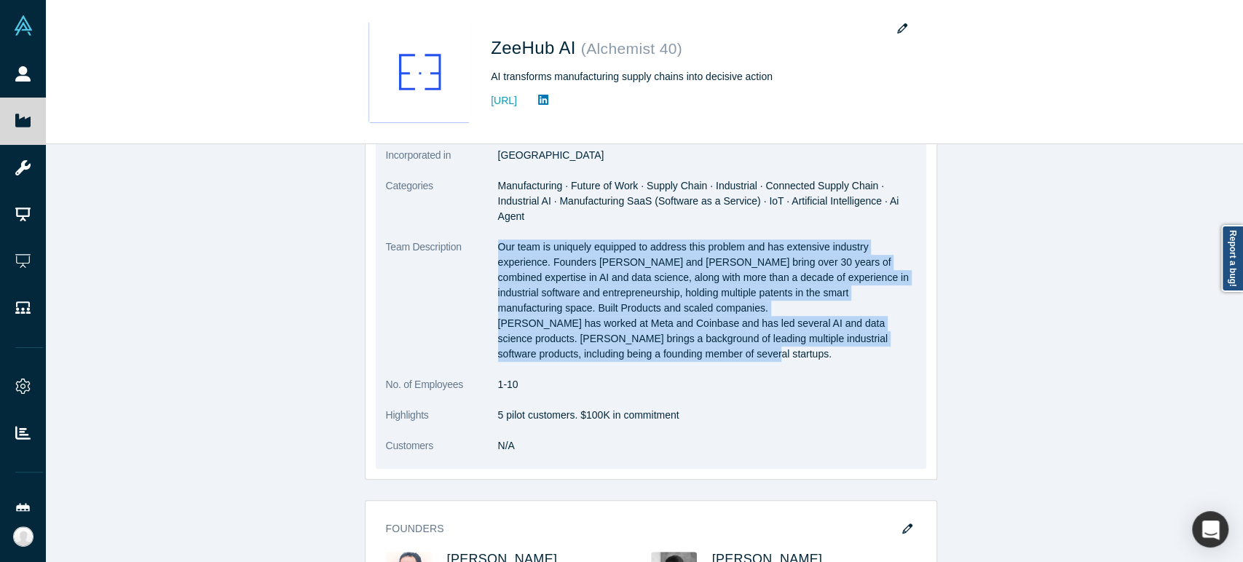
drag, startPoint x: 493, startPoint y: 248, endPoint x: 667, endPoint y: 356, distance: 204.7
click at [667, 356] on p "Our team is uniquely equipped to address this problem and has extensive industr…" at bounding box center [707, 301] width 418 height 122
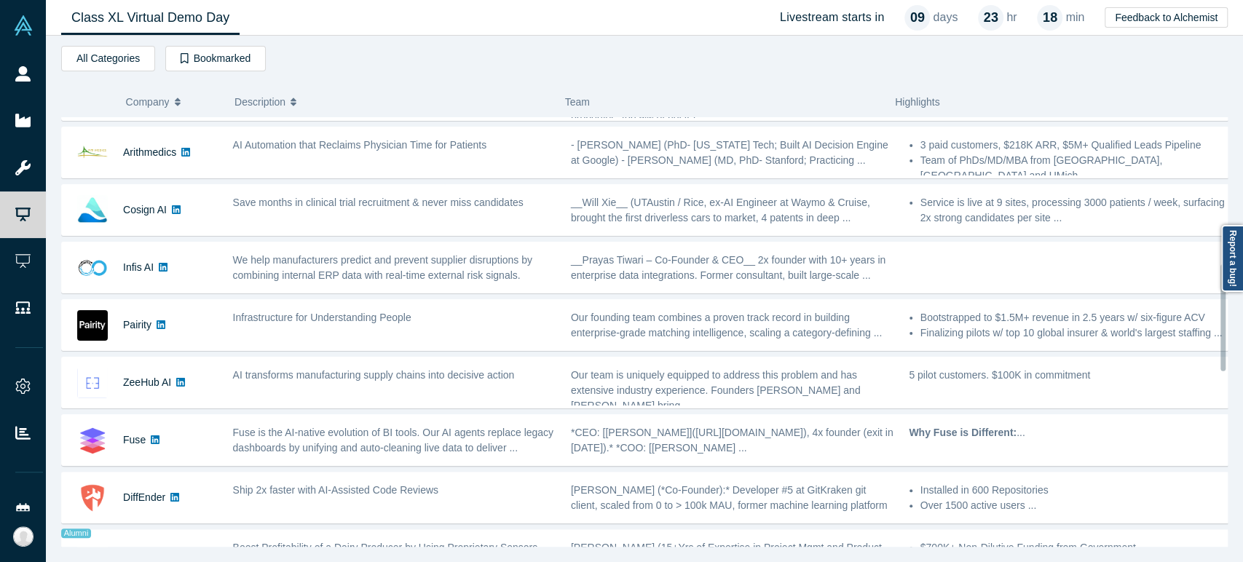
scroll to position [647, 0]
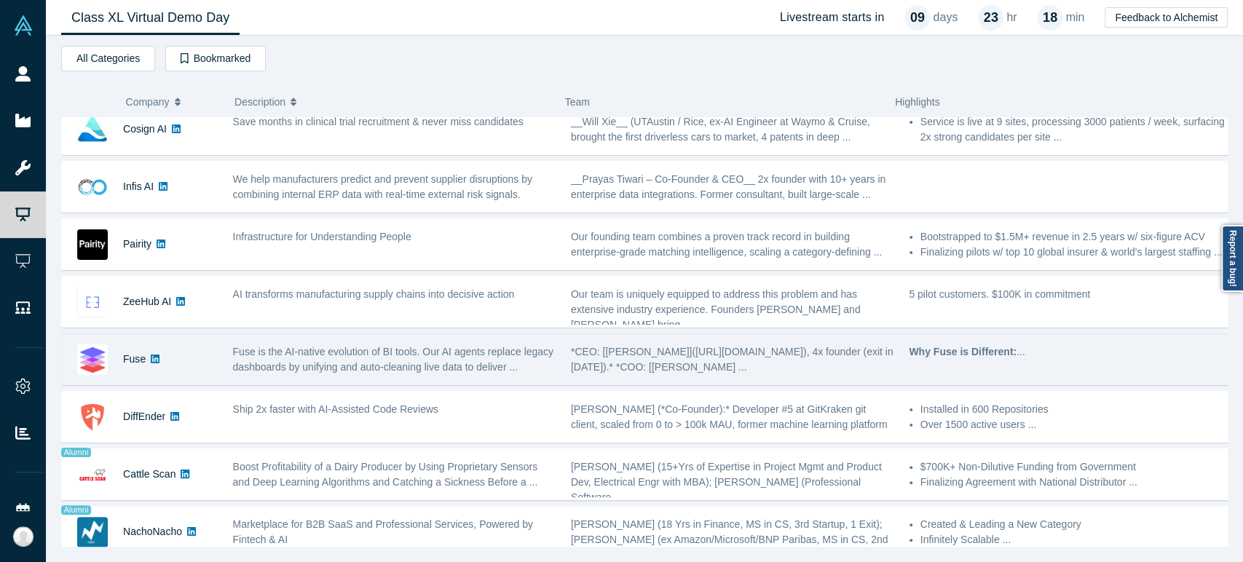
click at [131, 368] on div "Fuse" at bounding box center [134, 359] width 23 height 50
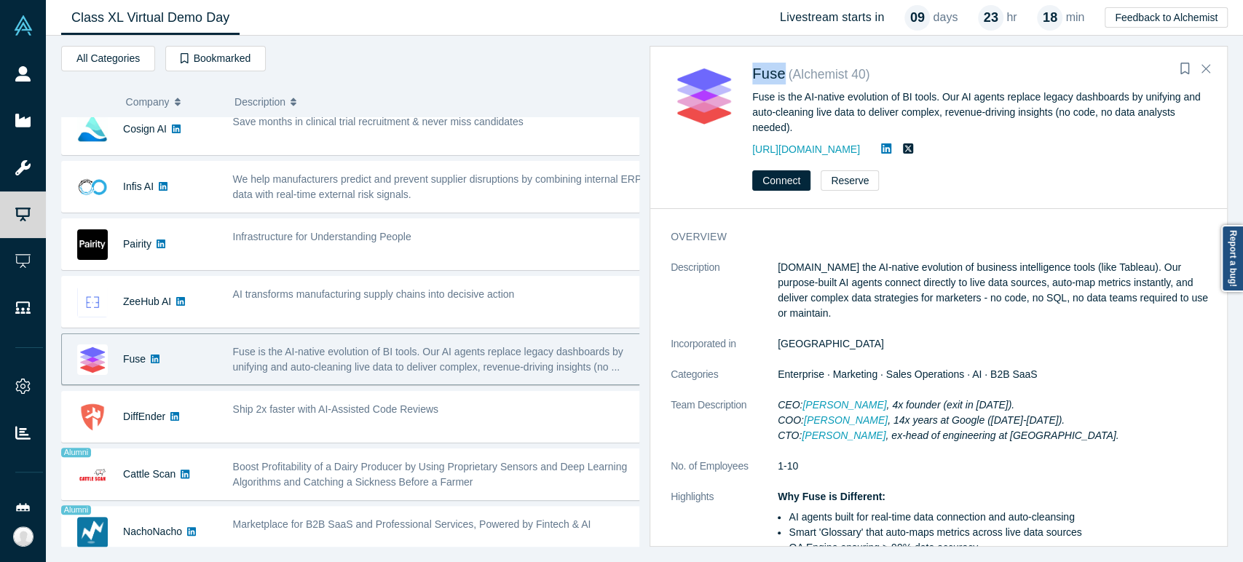
drag, startPoint x: 748, startPoint y: 82, endPoint x: 779, endPoint y: 84, distance: 30.7
click at [779, 84] on div "Fuse ( Alchemist 40 ) Fuse is the AI-native evolution of BI tools. Our AI agent…" at bounding box center [941, 110] width 541 height 95
click at [772, 71] on span "Fuse" at bounding box center [768, 74] width 33 height 16
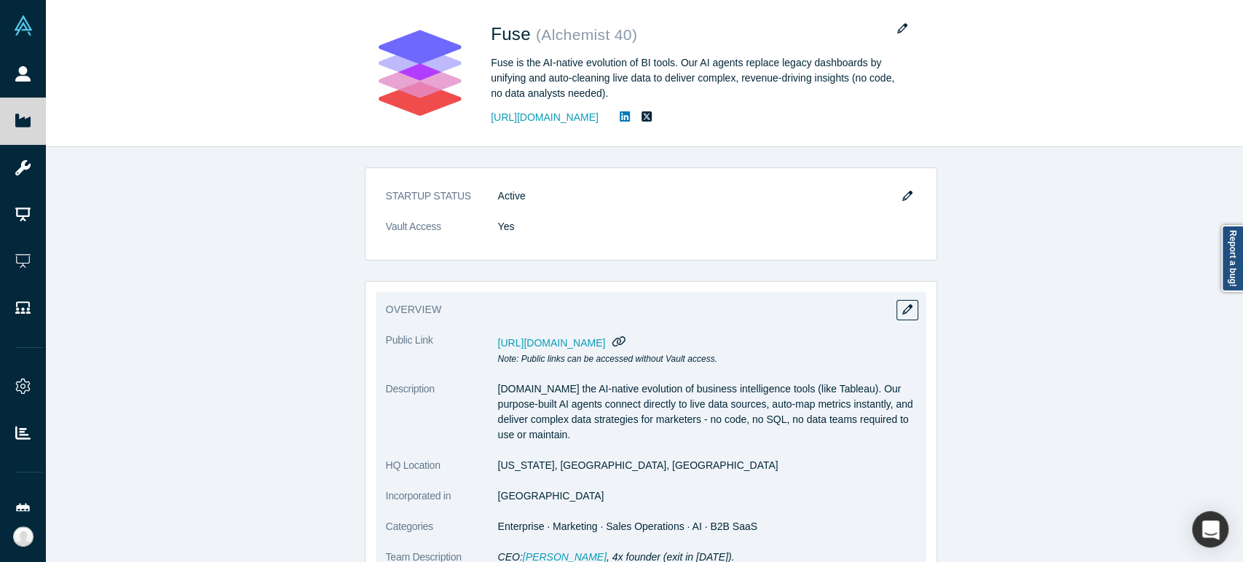
click at [626, 339] on icon "button" at bounding box center [619, 341] width 14 height 11
drag, startPoint x: 491, startPoint y: 470, endPoint x: 572, endPoint y: 467, distance: 81.6
click at [572, 467] on dd "[US_STATE], [GEOGRAPHIC_DATA], [GEOGRAPHIC_DATA]" at bounding box center [707, 465] width 418 height 15
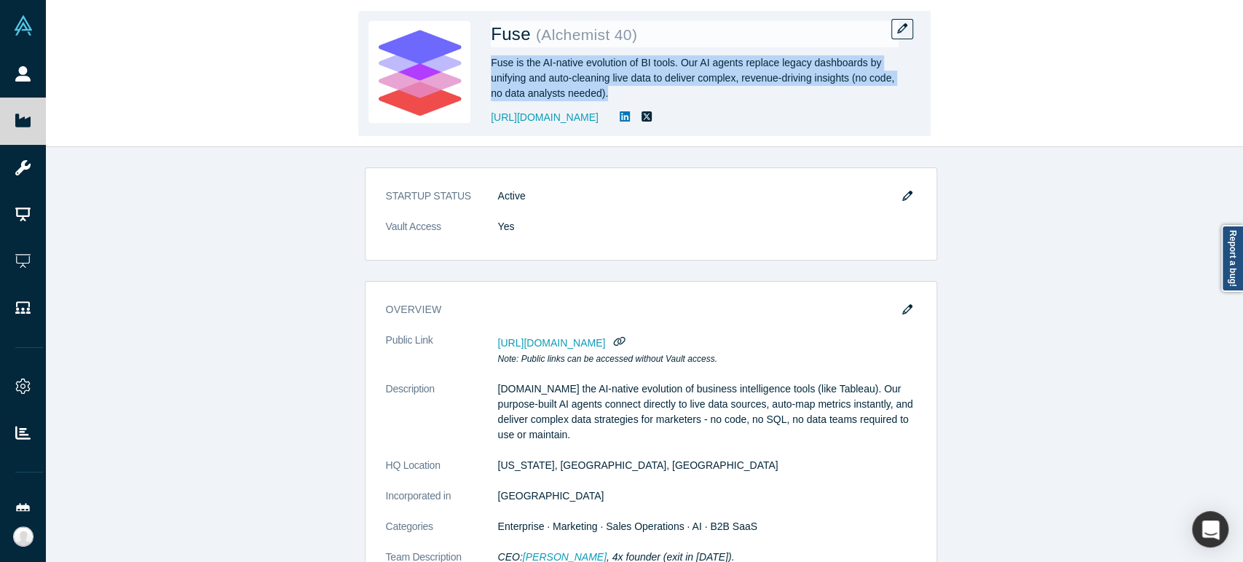
drag, startPoint x: 492, startPoint y: 63, endPoint x: 610, endPoint y: 87, distance: 120.4
click at [610, 87] on div "Fuse is the AI-native evolution of BI tools. Our AI agents replace legacy dashb…" at bounding box center [695, 78] width 408 height 46
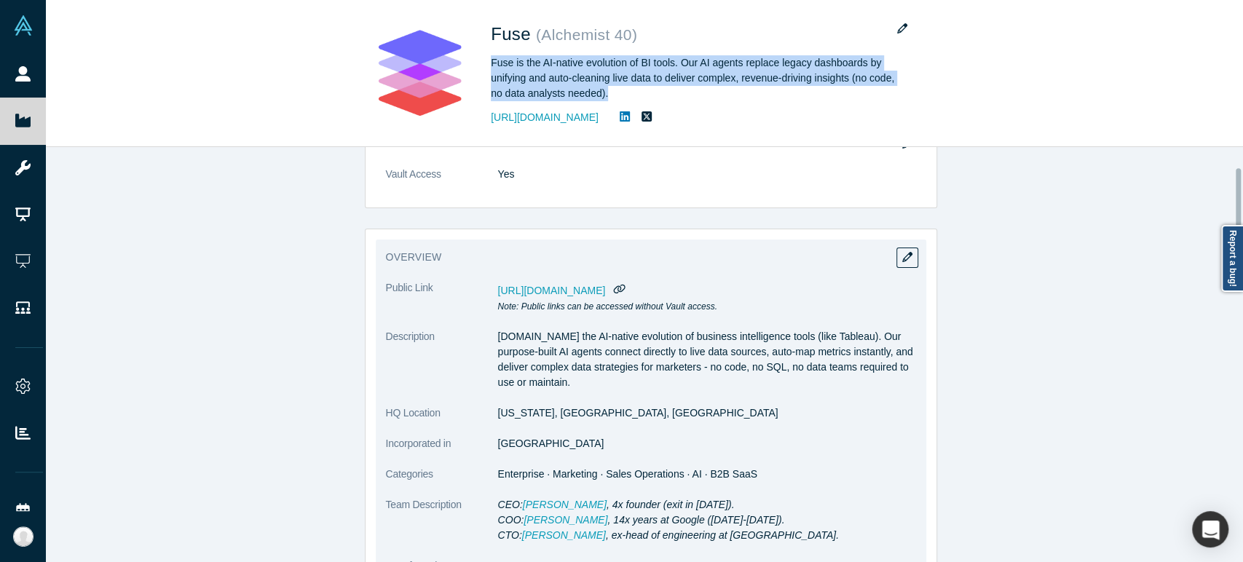
scroll to position [81, 0]
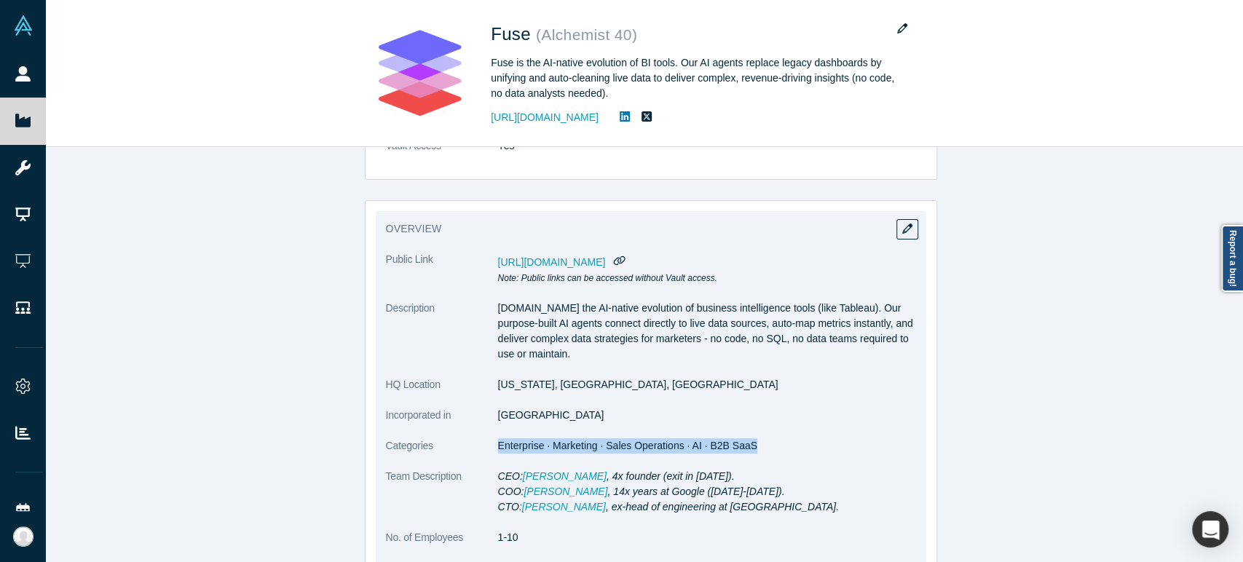
drag, startPoint x: 494, startPoint y: 446, endPoint x: 746, endPoint y: 445, distance: 251.9
click at [746, 445] on dd "Enterprise · Marketing · Sales Operations · AI · B2B SaaS" at bounding box center [707, 445] width 418 height 15
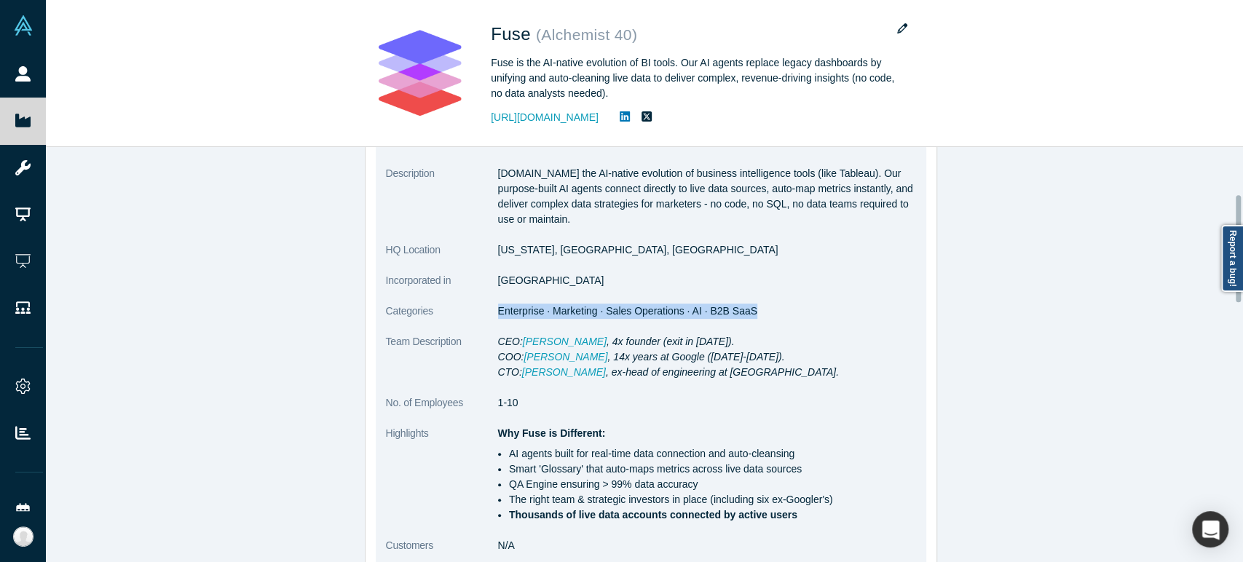
scroll to position [242, 0]
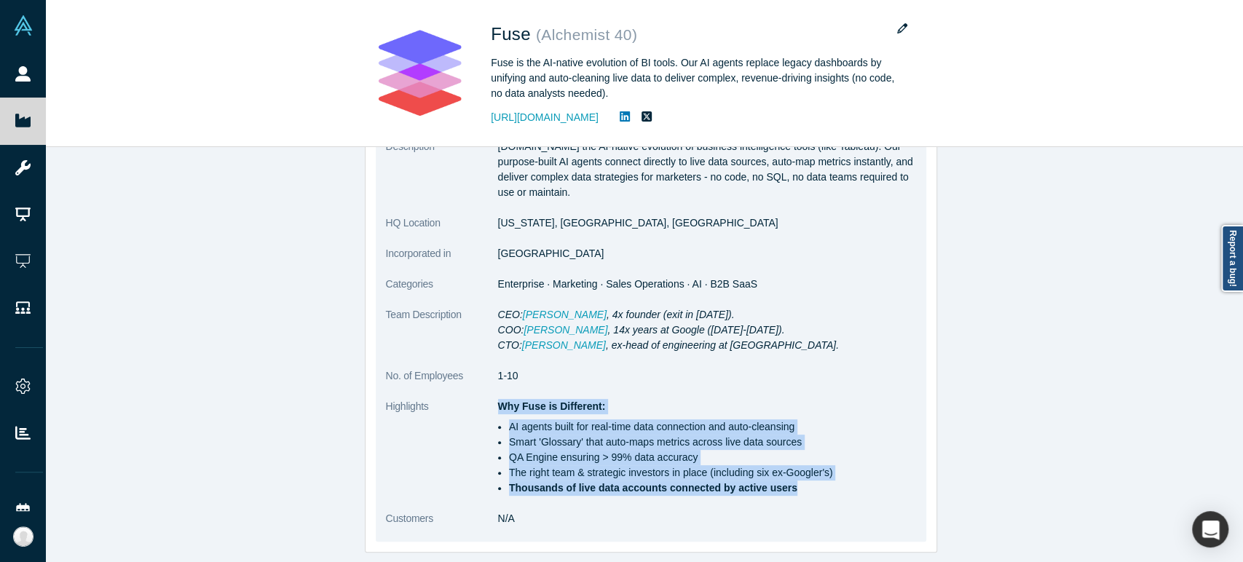
drag, startPoint x: 492, startPoint y: 409, endPoint x: 770, endPoint y: 491, distance: 290.0
click at [770, 491] on div "Why Fuse is Different: AI agents built for real-time data connection and auto-c…" at bounding box center [707, 447] width 418 height 97
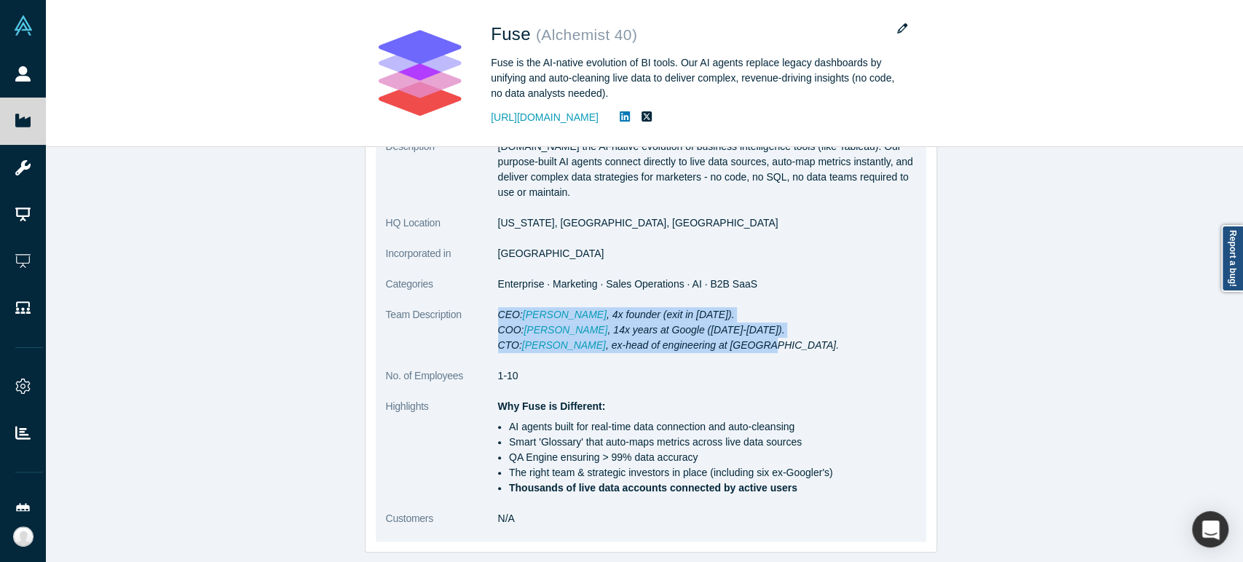
drag, startPoint x: 491, startPoint y: 315, endPoint x: 730, endPoint y: 353, distance: 241.9
click at [730, 353] on dl "Public Link [URL][DOMAIN_NAME] Note: Public links can be accessed without Vault…" at bounding box center [651, 315] width 530 height 451
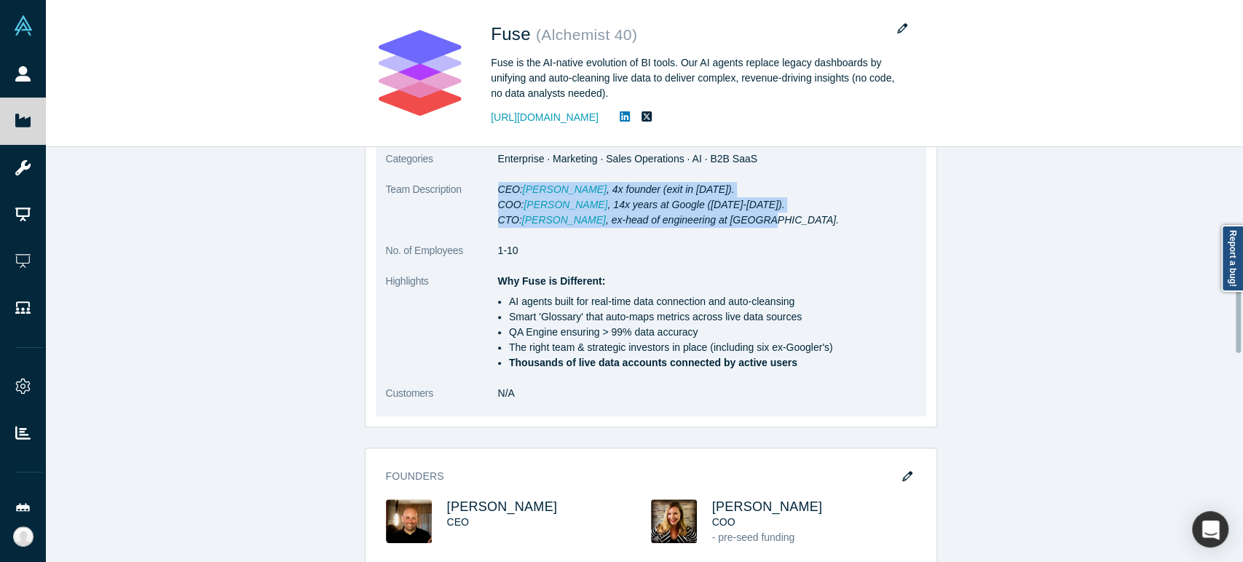
scroll to position [485, 0]
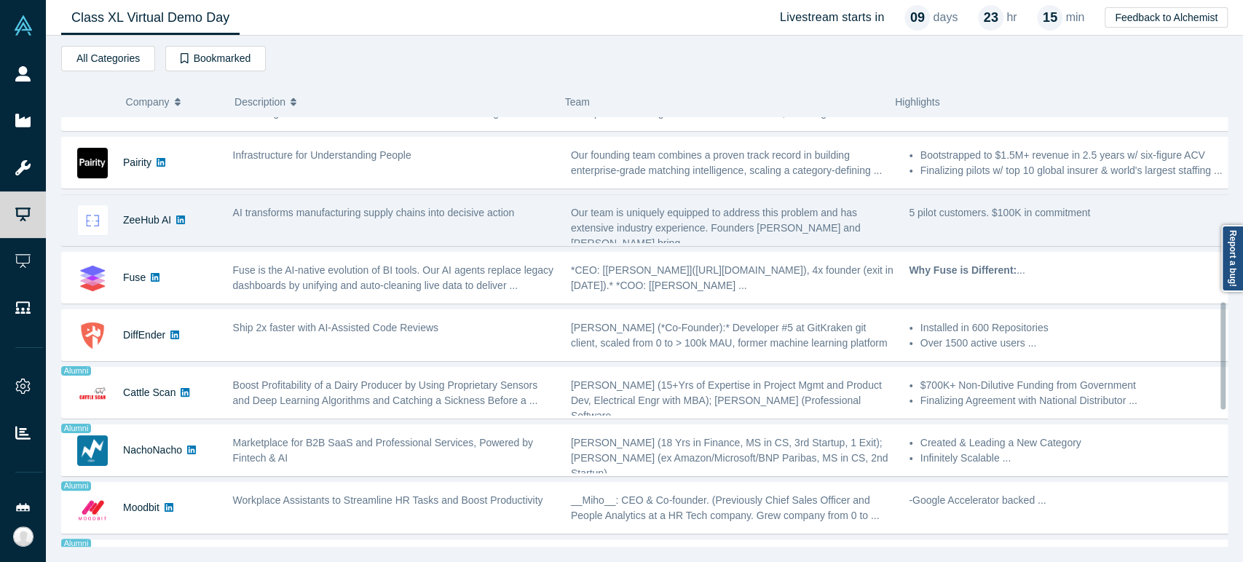
scroll to position [809, 0]
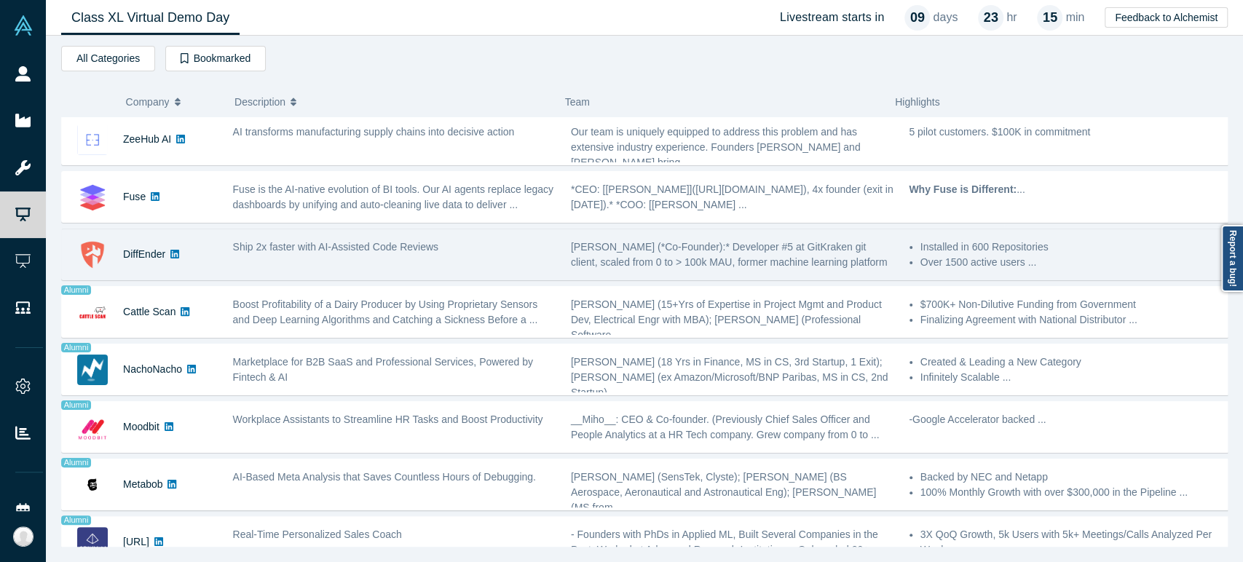
click at [147, 264] on div "DiffEnder" at bounding box center [144, 254] width 42 height 50
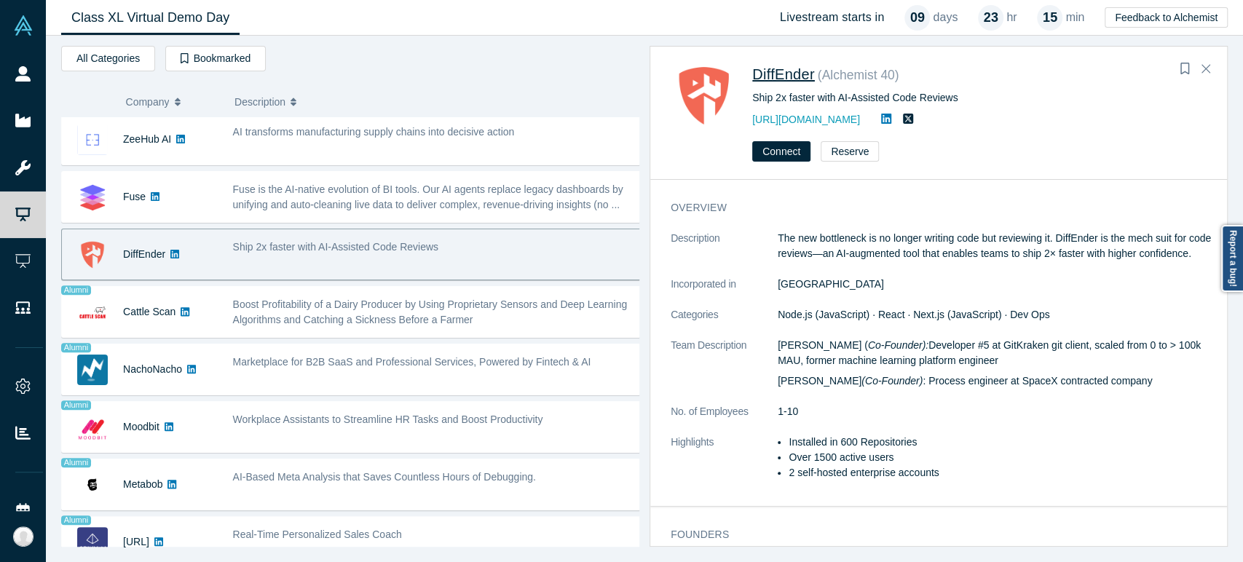
click at [775, 72] on span "DiffEnder" at bounding box center [783, 74] width 63 height 16
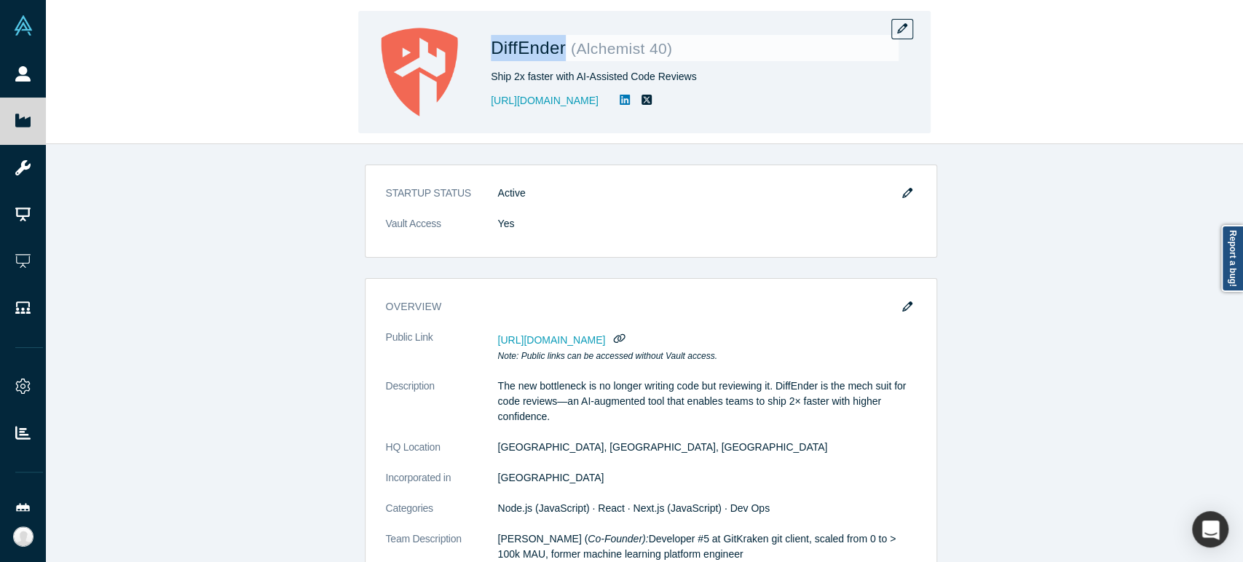
drag, startPoint x: 490, startPoint y: 52, endPoint x: 564, endPoint y: 54, distance: 74.3
click at [564, 54] on span "DiffEnder" at bounding box center [531, 48] width 80 height 20
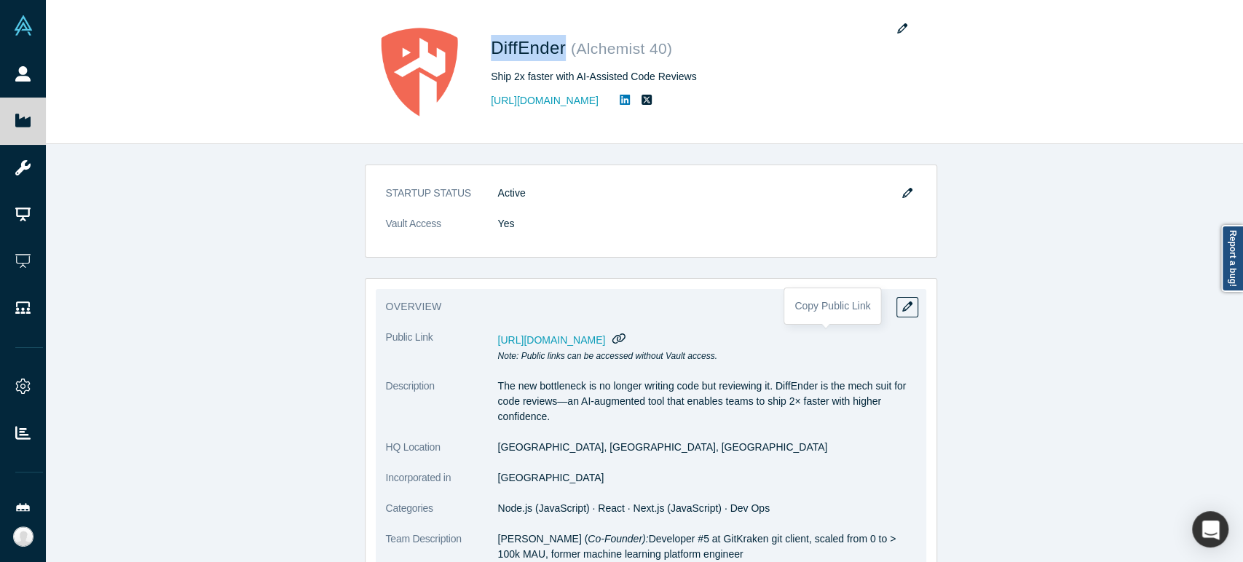
click at [625, 340] on icon "button" at bounding box center [618, 338] width 13 height 10
drag, startPoint x: 491, startPoint y: 451, endPoint x: 597, endPoint y: 441, distance: 106.7
click at [597, 441] on dd "[GEOGRAPHIC_DATA], [GEOGRAPHIC_DATA], [GEOGRAPHIC_DATA]" at bounding box center [707, 447] width 418 height 15
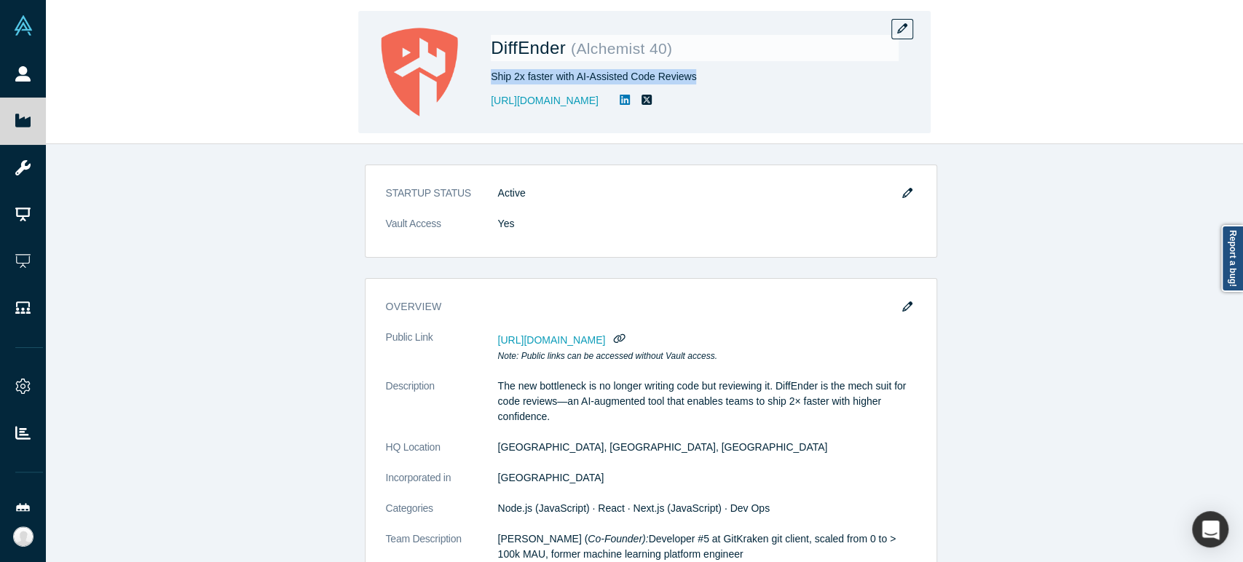
drag, startPoint x: 490, startPoint y: 77, endPoint x: 690, endPoint y: 84, distance: 200.3
click at [690, 84] on div "Ship 2x faster with AI-Assisted Code Reviews" at bounding box center [695, 76] width 408 height 15
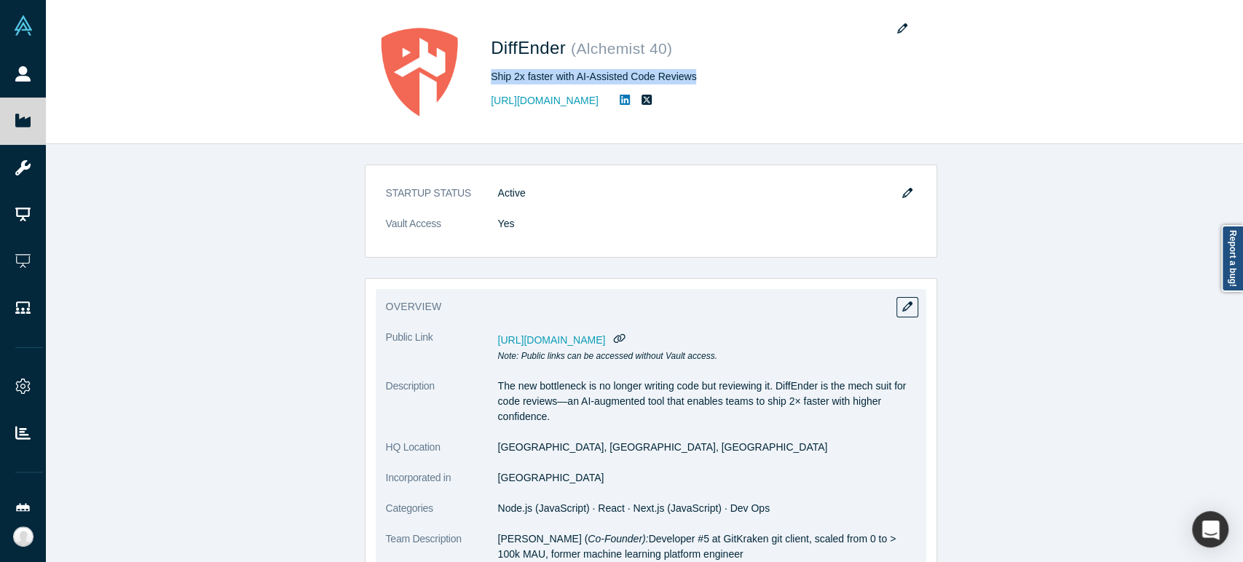
scroll to position [81, 0]
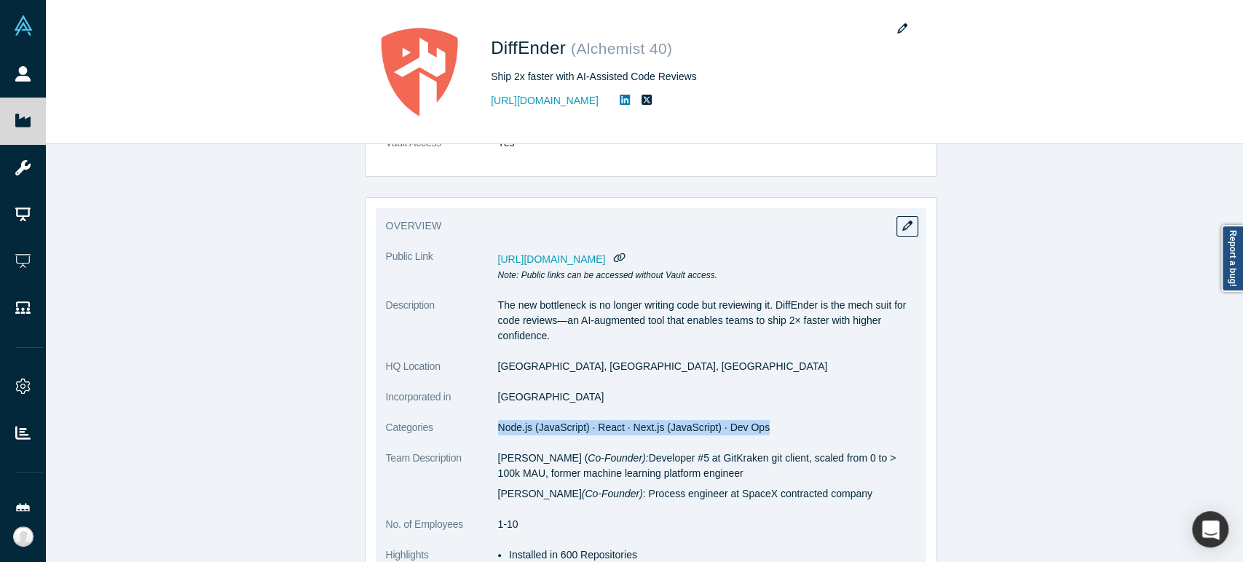
drag, startPoint x: 491, startPoint y: 430, endPoint x: 747, endPoint y: 435, distance: 256.4
click at [747, 435] on dl "Public Link [URL][DOMAIN_NAME] Note: Public links can be accessed without Vault…" at bounding box center [651, 444] width 530 height 390
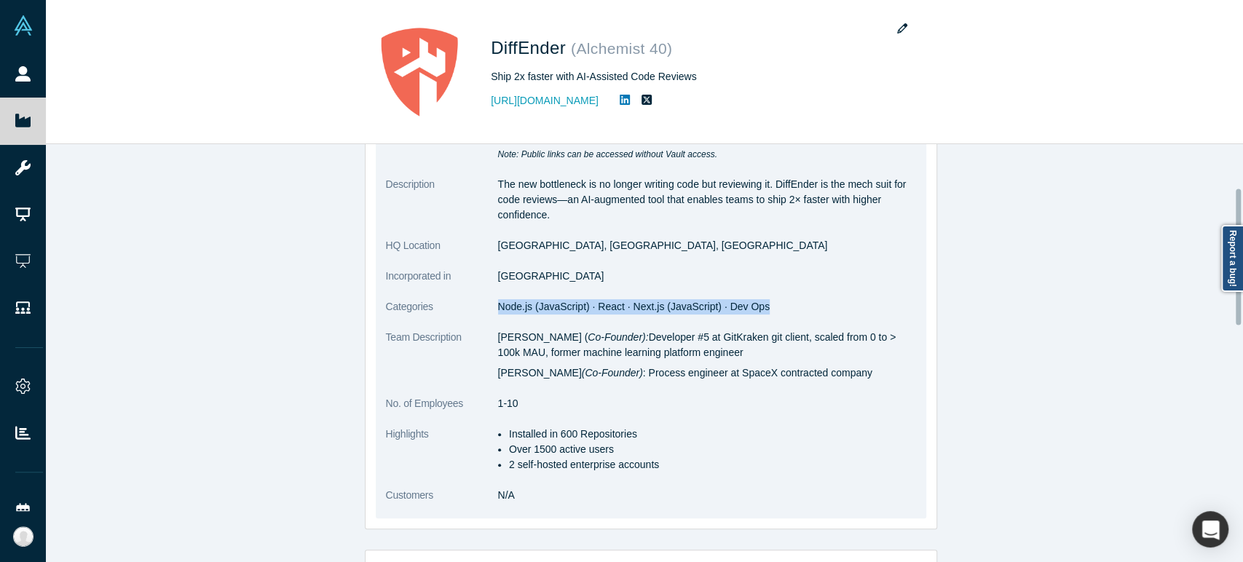
scroll to position [242, 0]
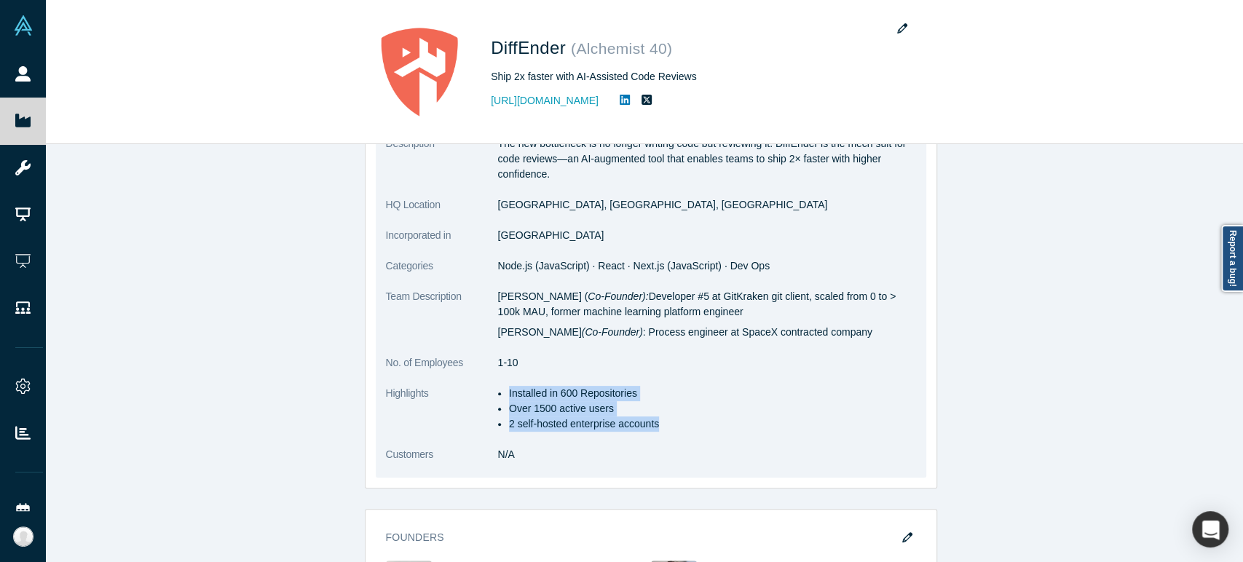
drag, startPoint x: 502, startPoint y: 395, endPoint x: 660, endPoint y: 427, distance: 160.5
click at [660, 427] on ul "Installed in 600 Repositories Over 1500 active users 2 self-hosted enterprise a…" at bounding box center [707, 409] width 418 height 46
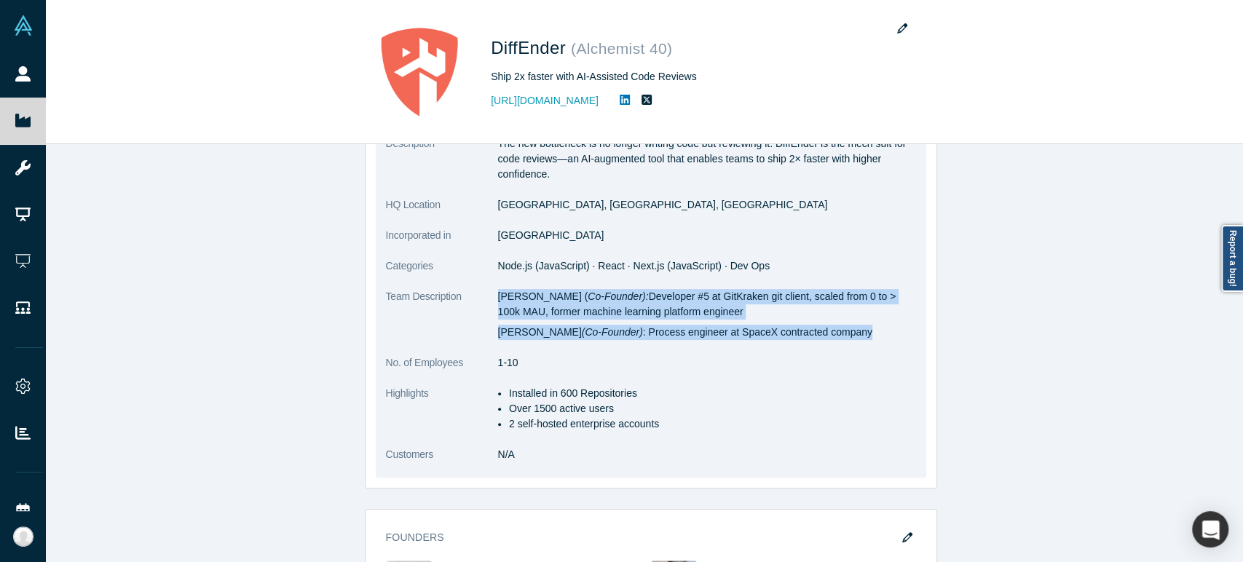
drag, startPoint x: 492, startPoint y: 299, endPoint x: 837, endPoint y: 335, distance: 347.0
click at [837, 335] on div "[PERSON_NAME] ( Co-Founder): Developer #5 at GitKraken git client, scaled from …" at bounding box center [707, 314] width 418 height 51
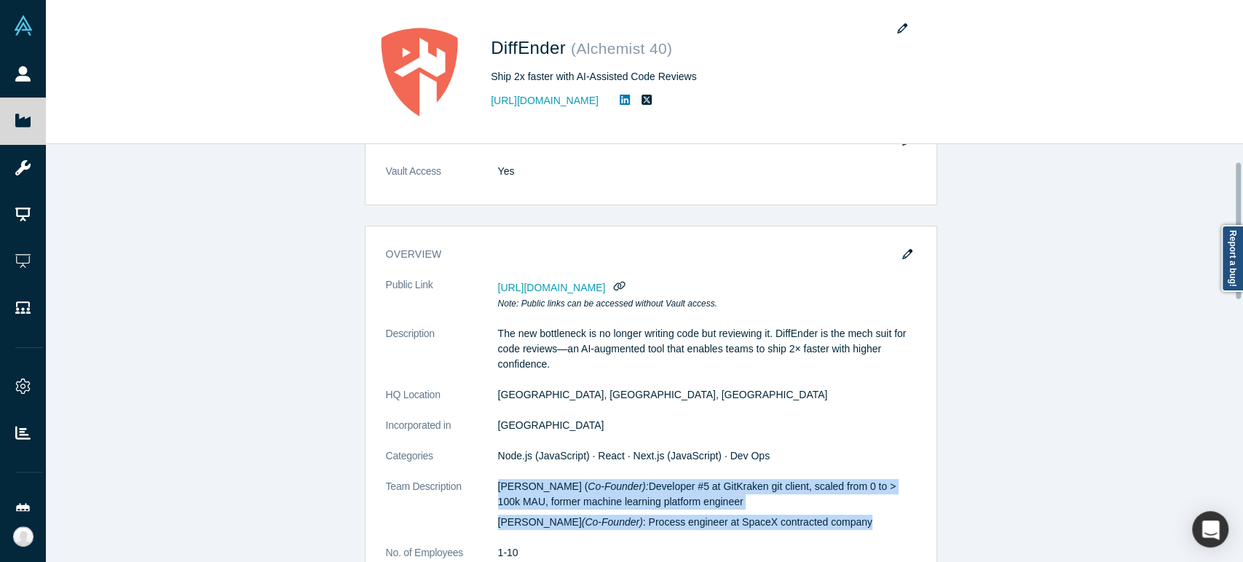
scroll to position [81, 0]
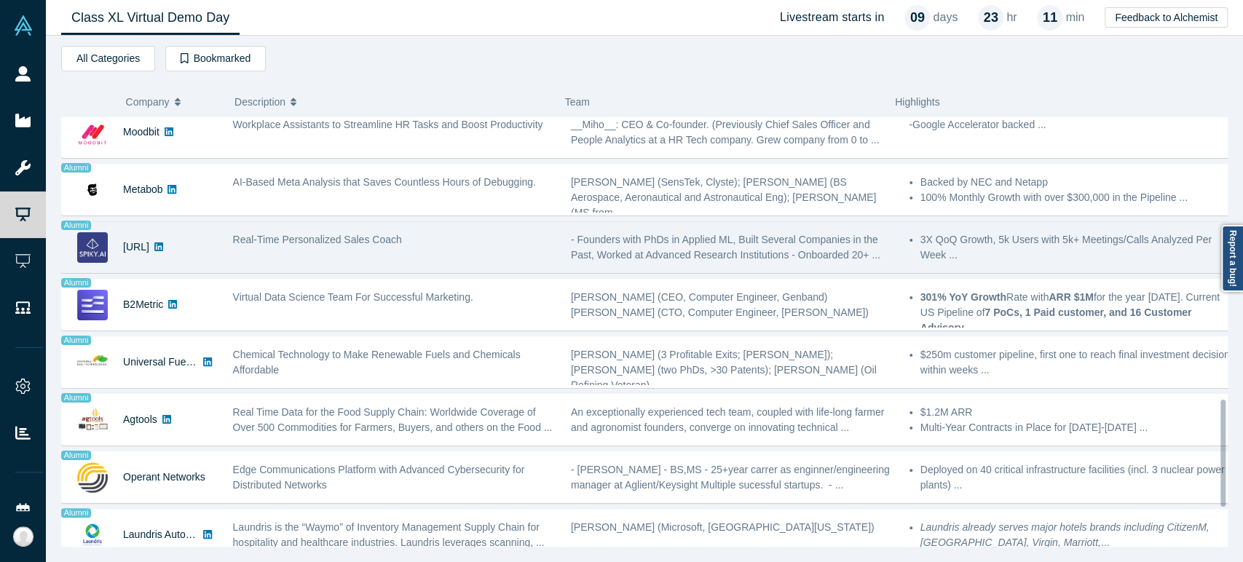
scroll to position [1132, 0]
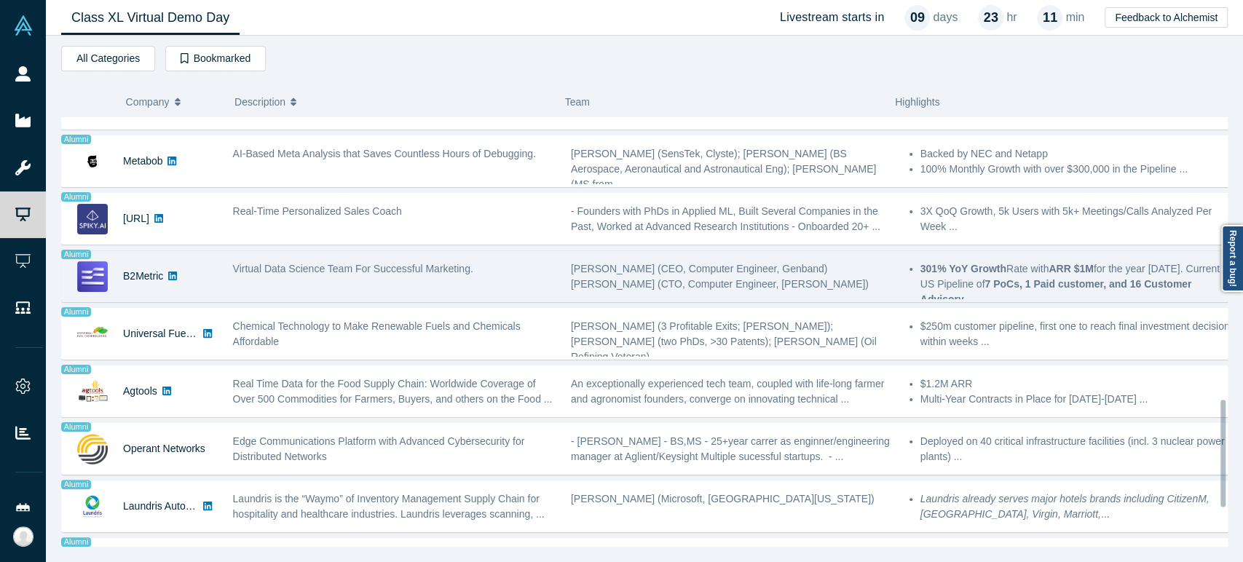
click at [130, 290] on div "B2Metric" at bounding box center [143, 276] width 40 height 50
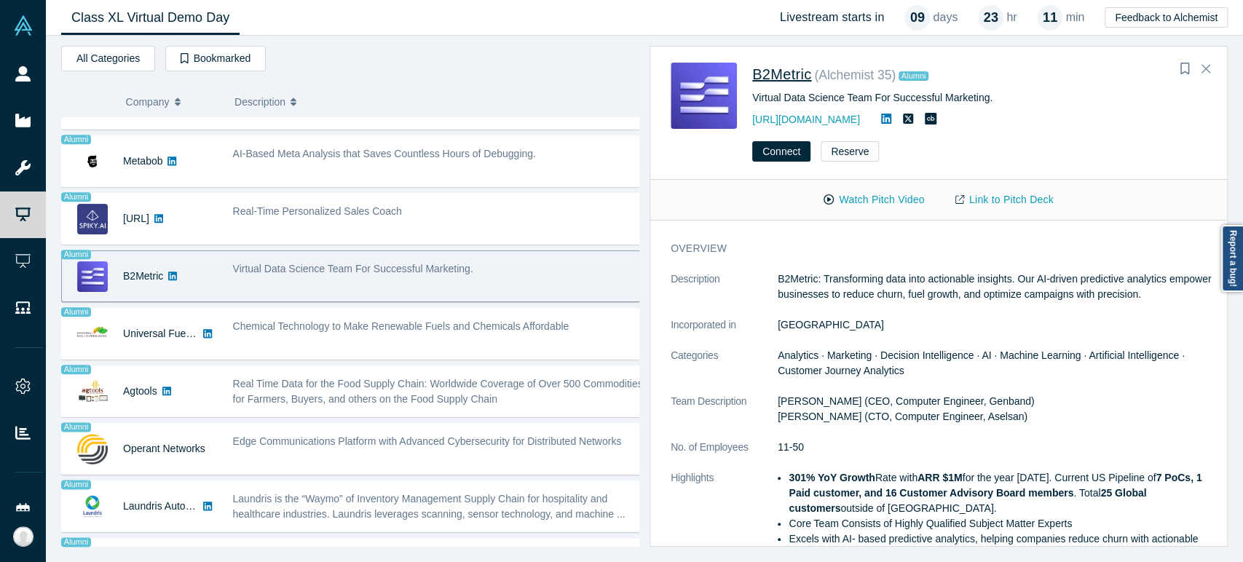
click at [798, 68] on span "B2Metric" at bounding box center [781, 74] width 59 height 16
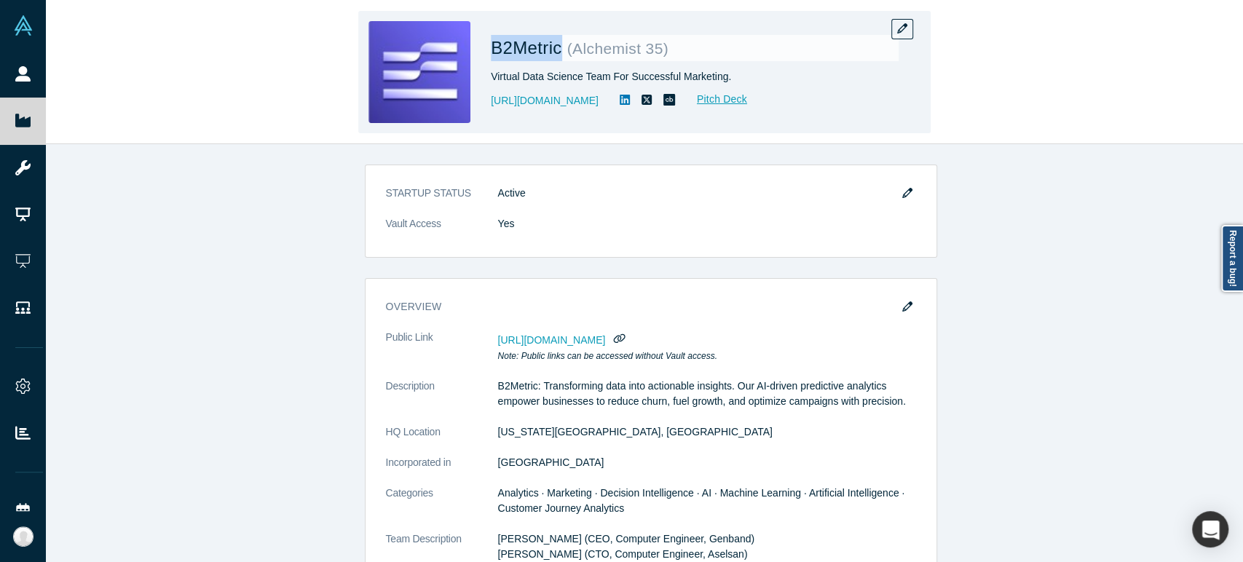
drag, startPoint x: 491, startPoint y: 52, endPoint x: 557, endPoint y: 53, distance: 66.3
click at [557, 53] on span "B2Metric" at bounding box center [529, 48] width 76 height 20
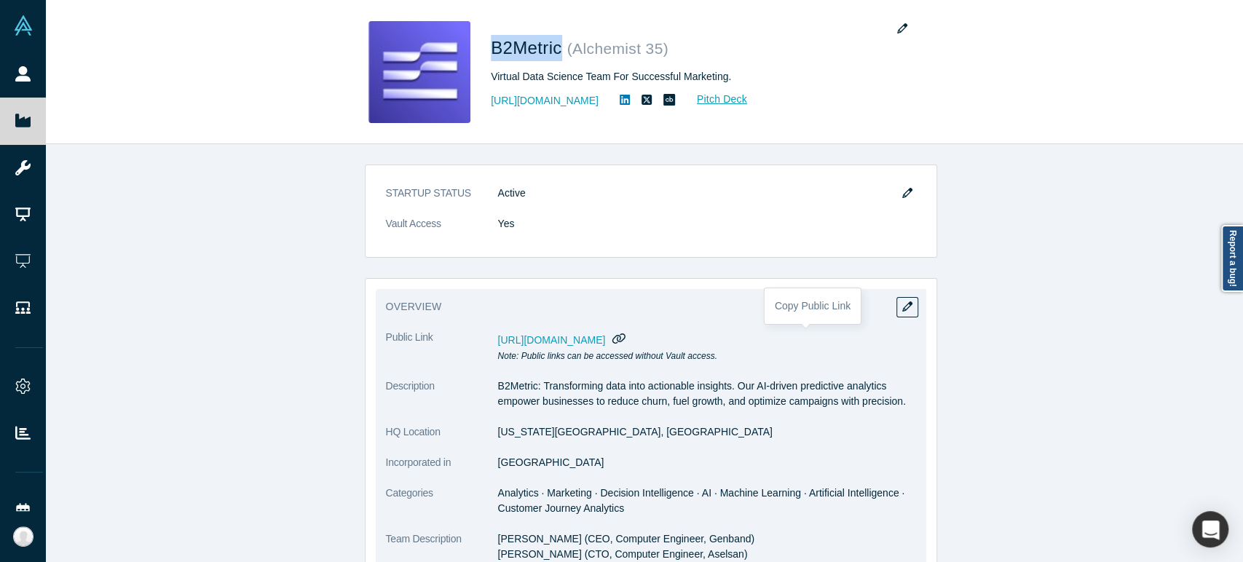
click at [626, 338] on icon "button" at bounding box center [619, 338] width 14 height 11
drag, startPoint x: 494, startPoint y: 435, endPoint x: 607, endPoint y: 435, distance: 113.6
click at [607, 435] on dd "[US_STATE][GEOGRAPHIC_DATA], [GEOGRAPHIC_DATA]" at bounding box center [707, 431] width 418 height 15
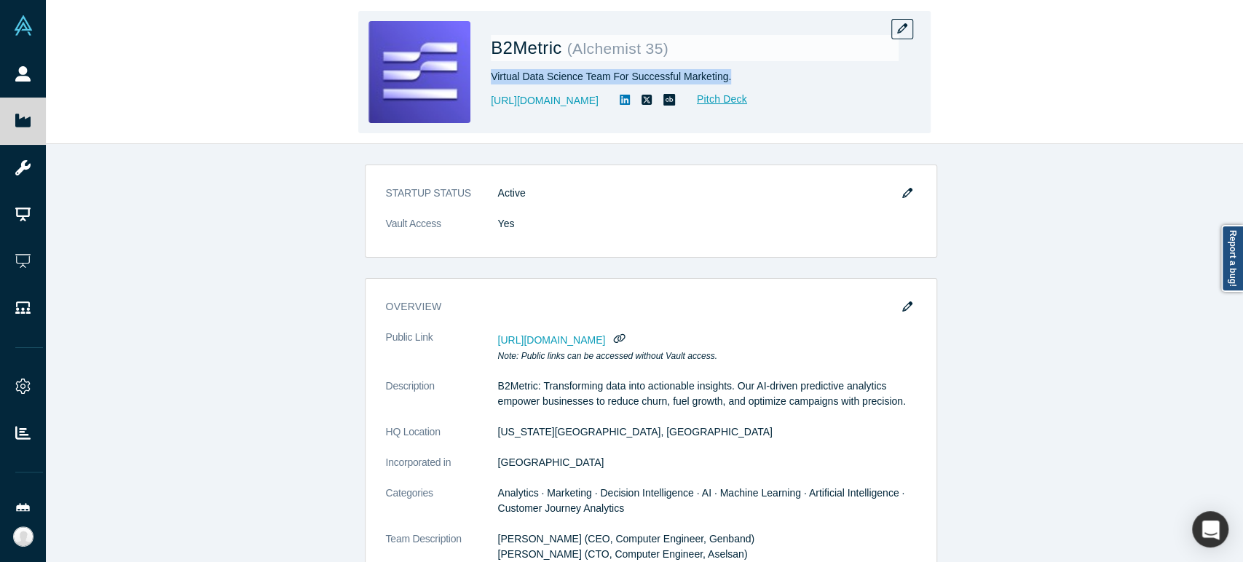
drag, startPoint x: 490, startPoint y: 79, endPoint x: 725, endPoint y: 80, distance: 235.2
click at [725, 80] on div "Virtual Data Science Team For Successful Marketing." at bounding box center [695, 76] width 408 height 15
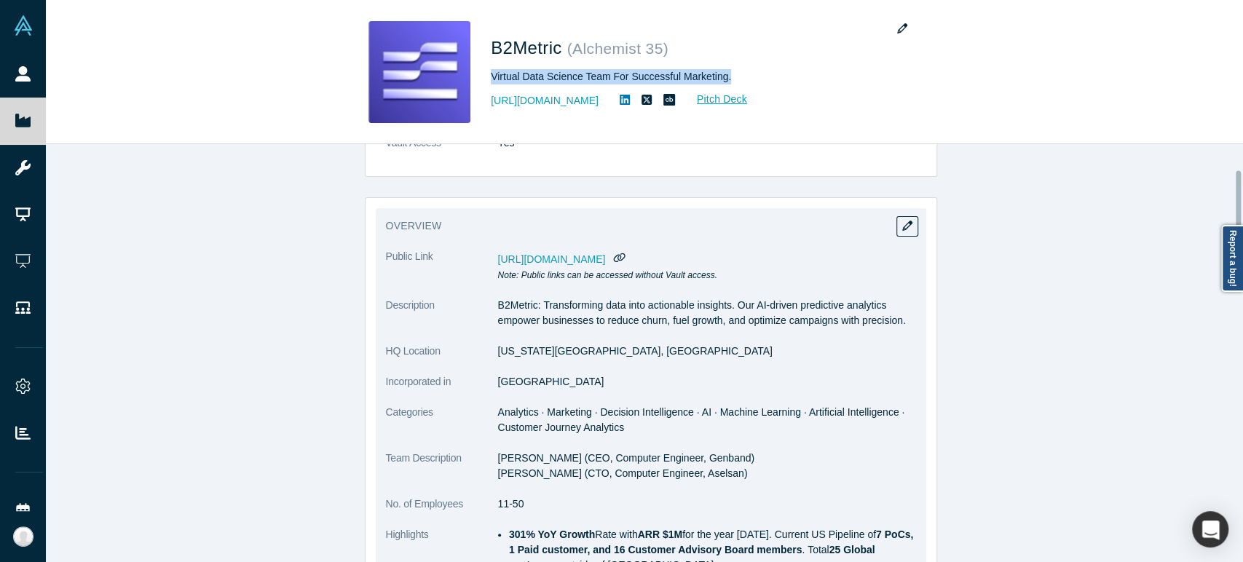
scroll to position [162, 0]
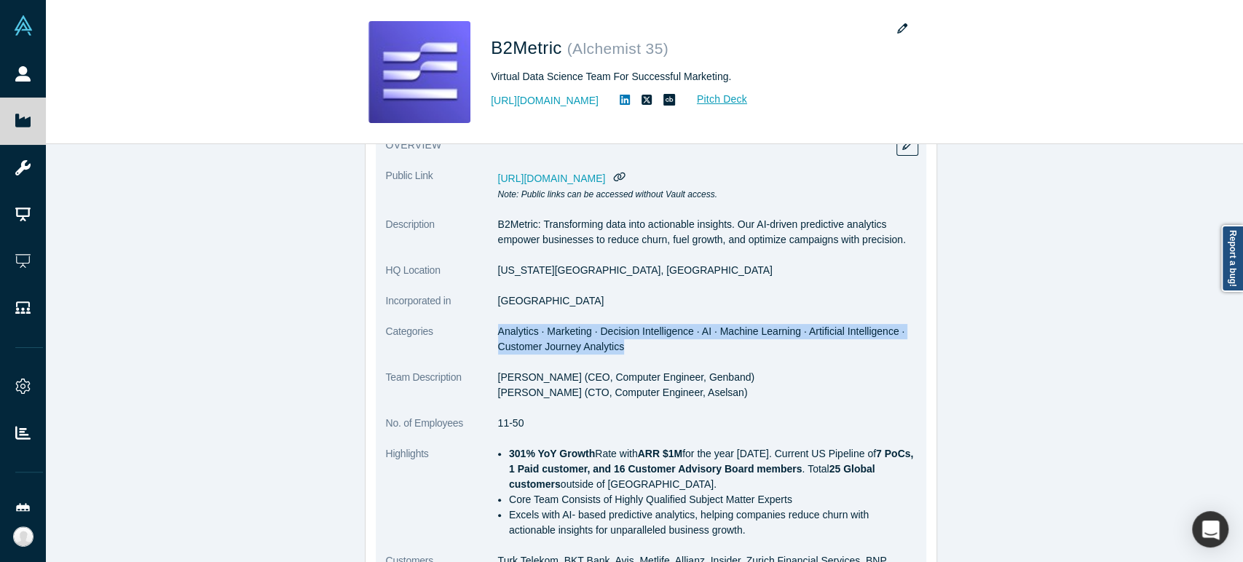
drag, startPoint x: 491, startPoint y: 331, endPoint x: 615, endPoint y: 349, distance: 125.9
click at [615, 349] on dd "Analytics · Marketing · Decision Intelligence · AI · Machine Learning · Artific…" at bounding box center [707, 339] width 418 height 31
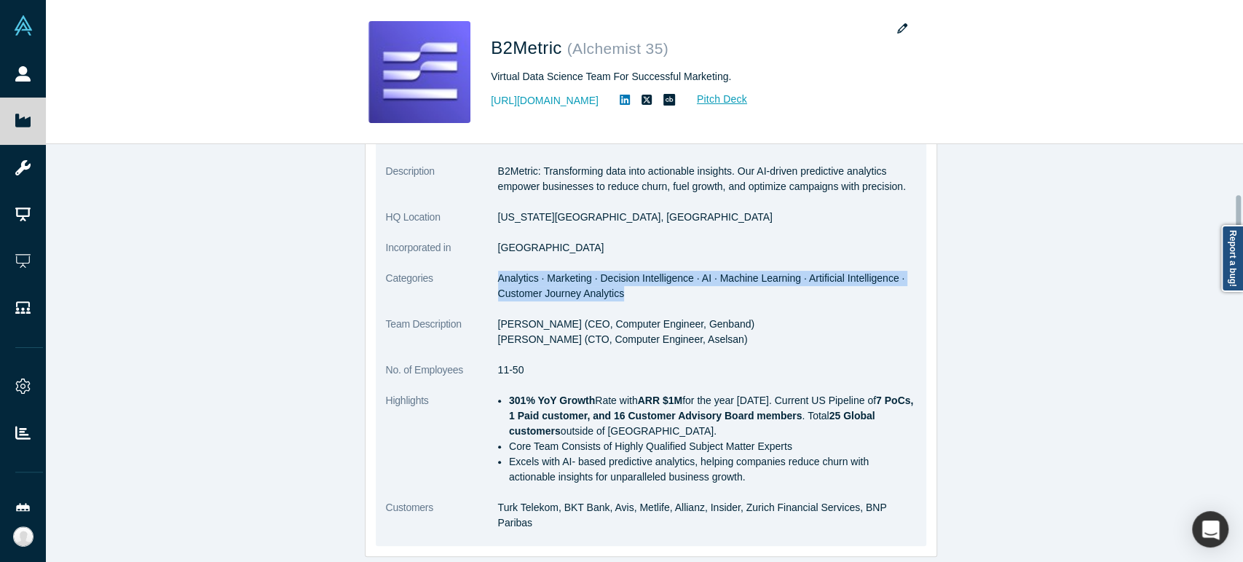
scroll to position [242, 0]
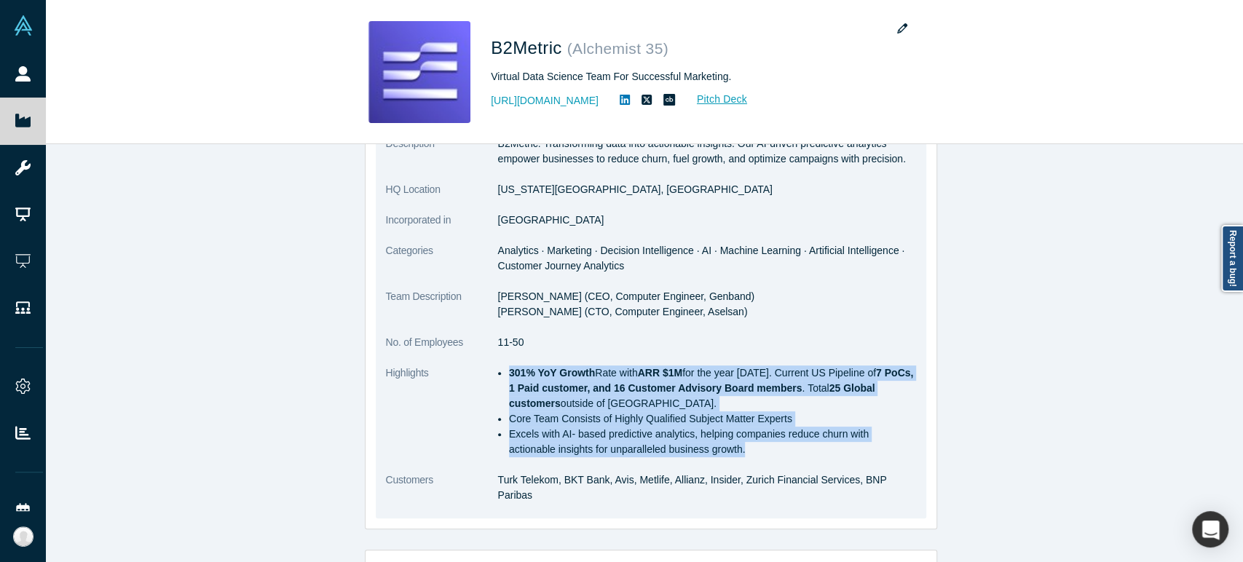
drag, startPoint x: 502, startPoint y: 376, endPoint x: 690, endPoint y: 453, distance: 203.1
click at [690, 453] on ul "301% YoY Growth Rate with ARR $1M for the year [DATE]. Current US Pipeline of 7…" at bounding box center [707, 412] width 418 height 92
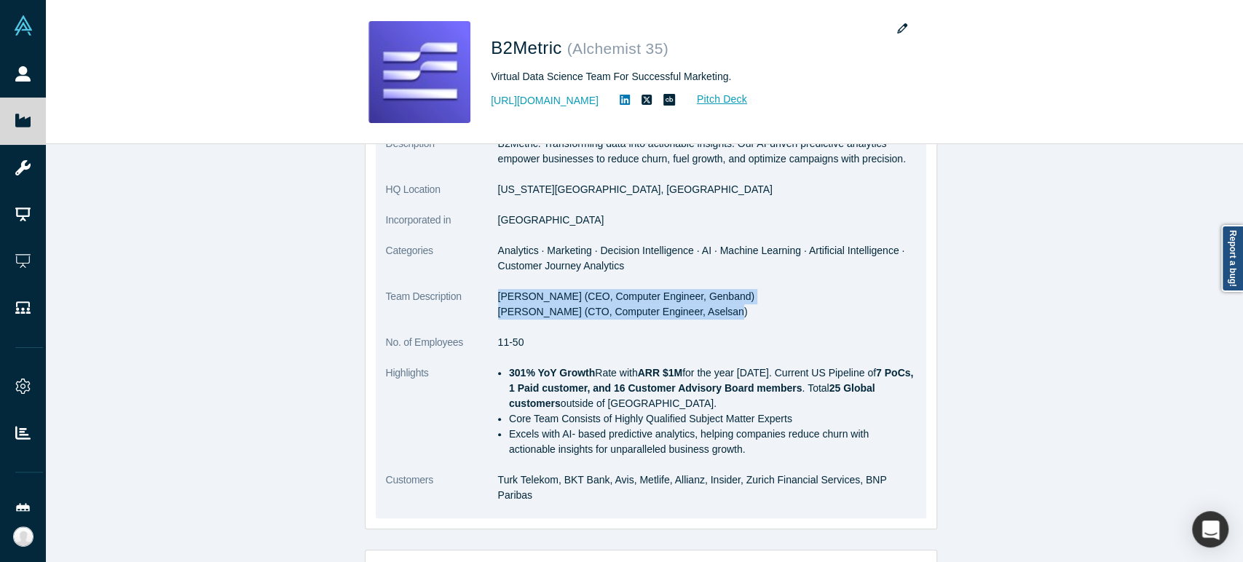
drag, startPoint x: 493, startPoint y: 299, endPoint x: 711, endPoint y: 323, distance: 219.0
click at [711, 323] on dl "Public Link [URL][DOMAIN_NAME] Note: Public links can be accessed without Vault…" at bounding box center [651, 302] width 530 height 431
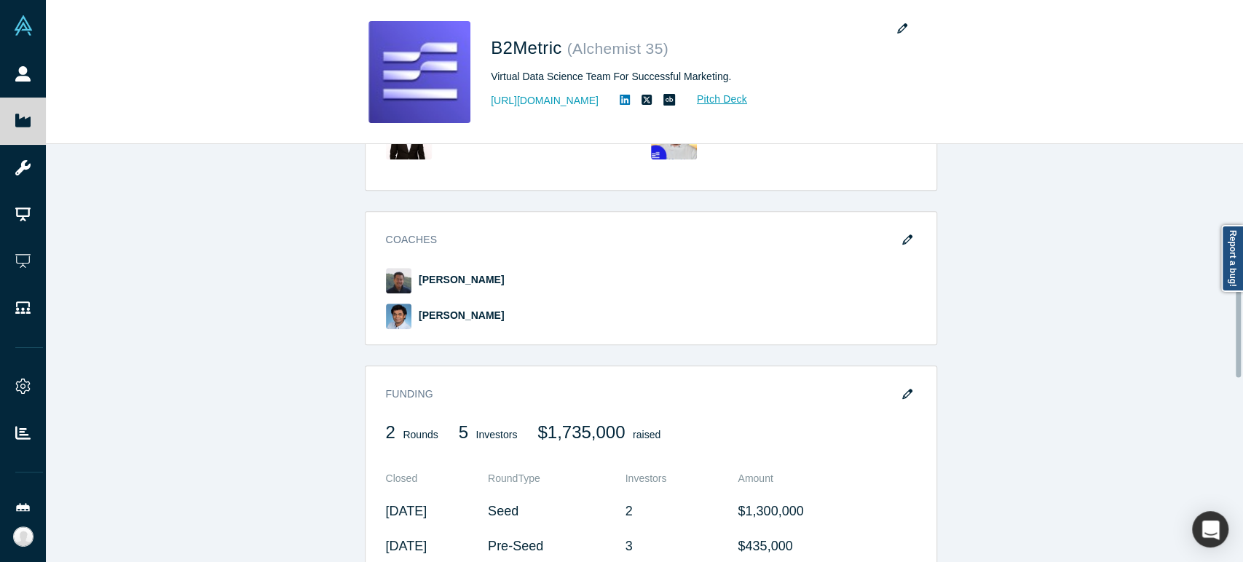
scroll to position [566, 0]
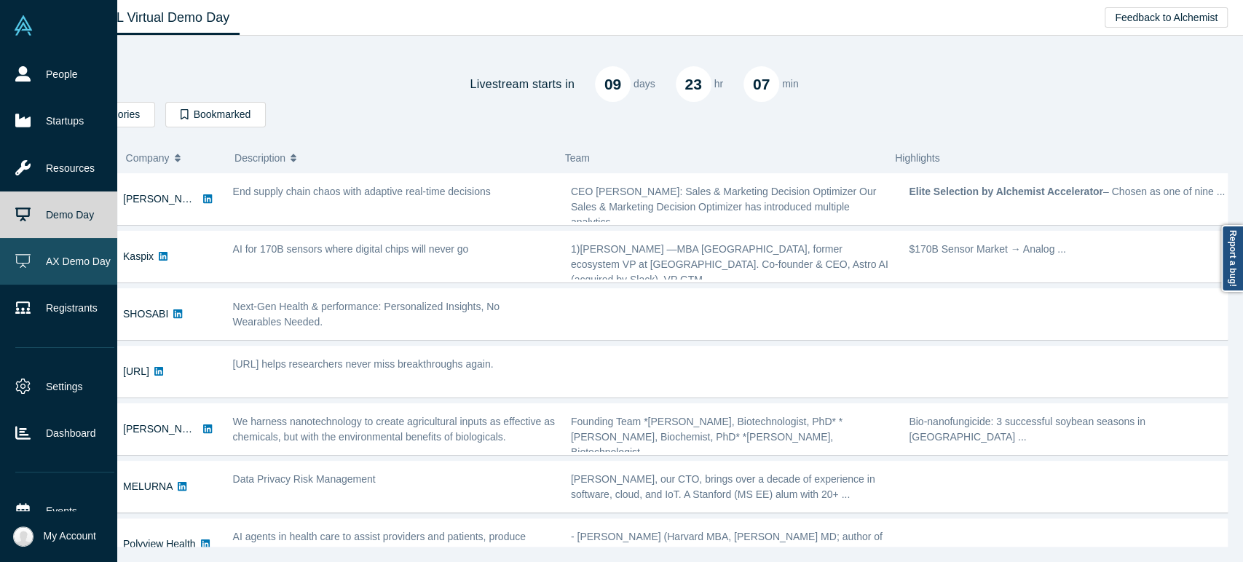
click at [77, 255] on link "AX Demo Day" at bounding box center [65, 261] width 130 height 47
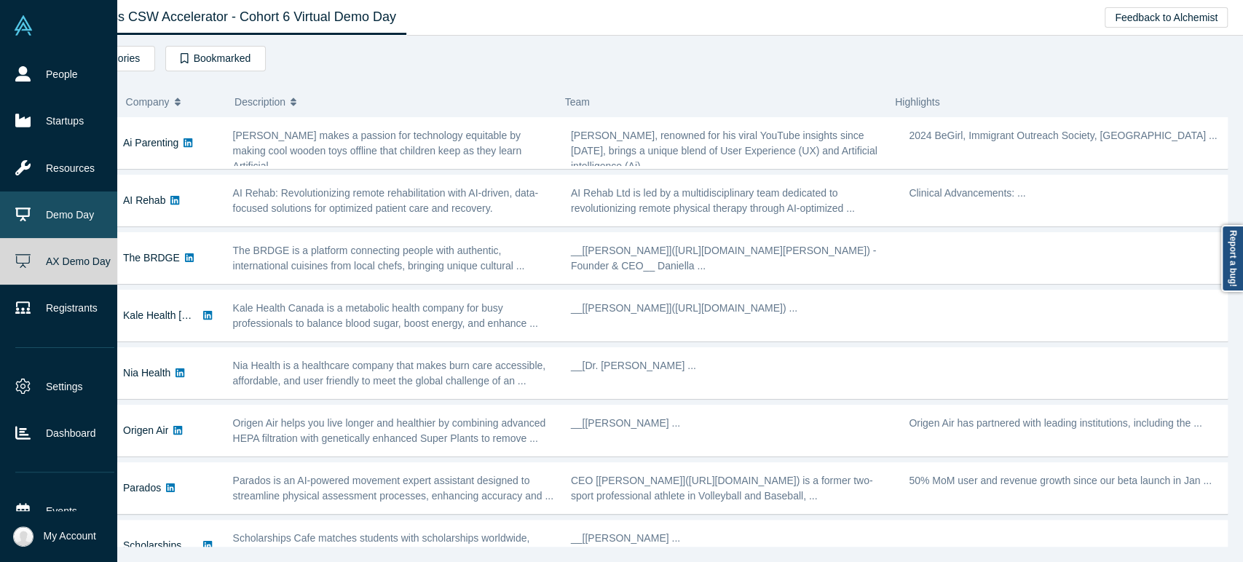
click at [58, 209] on link "Demo Day" at bounding box center [65, 214] width 130 height 47
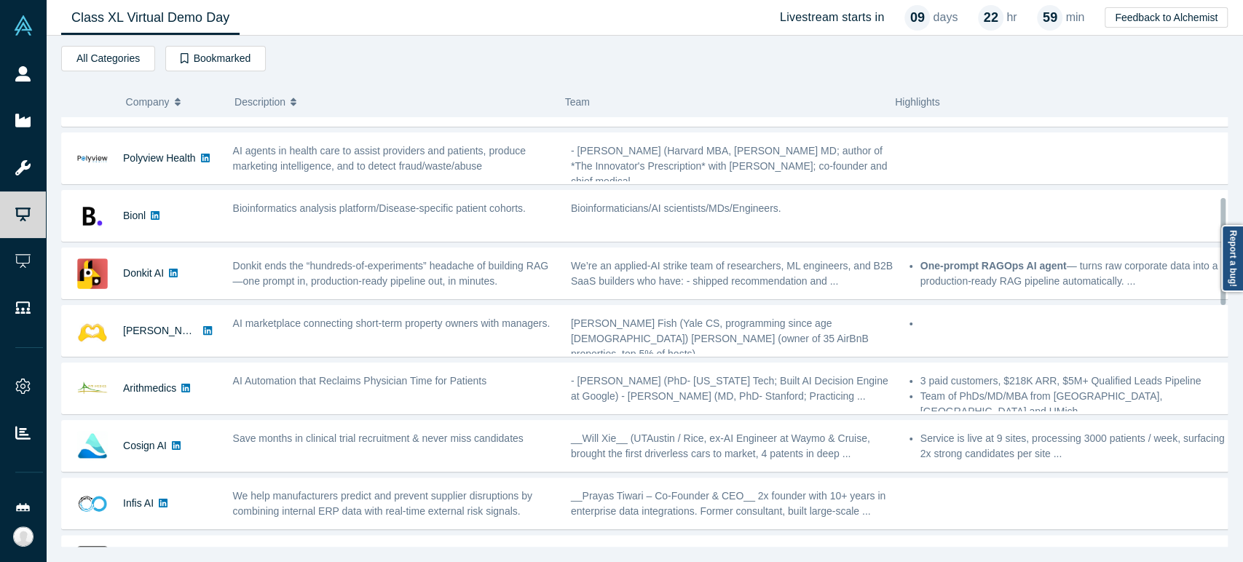
scroll to position [320, 0]
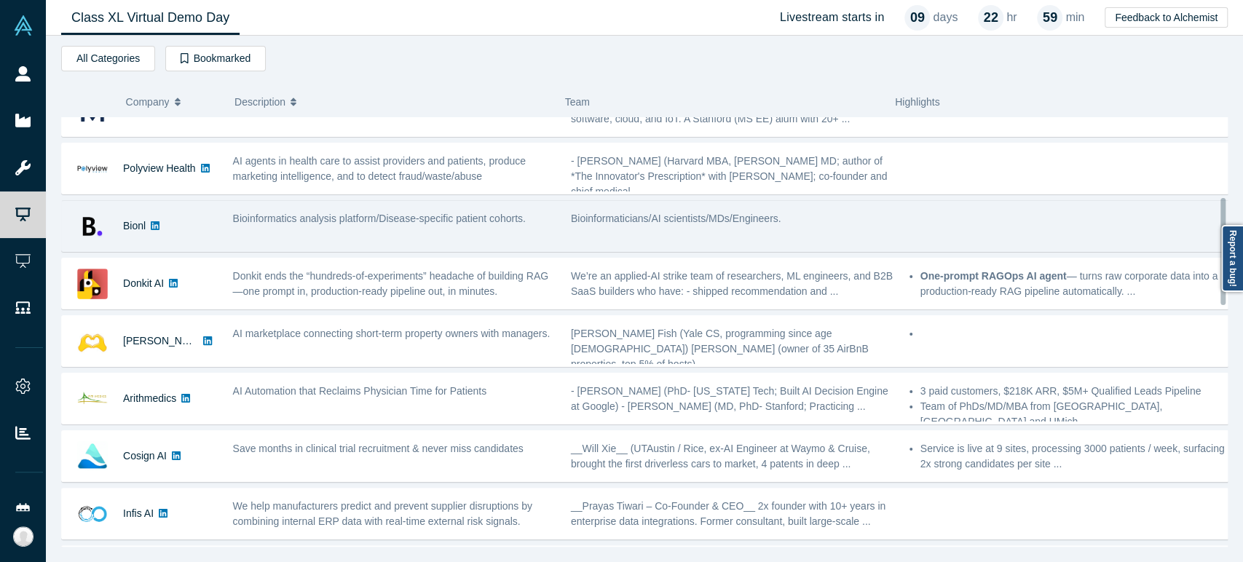
click at [201, 238] on div "Bionl" at bounding box center [140, 226] width 156 height 50
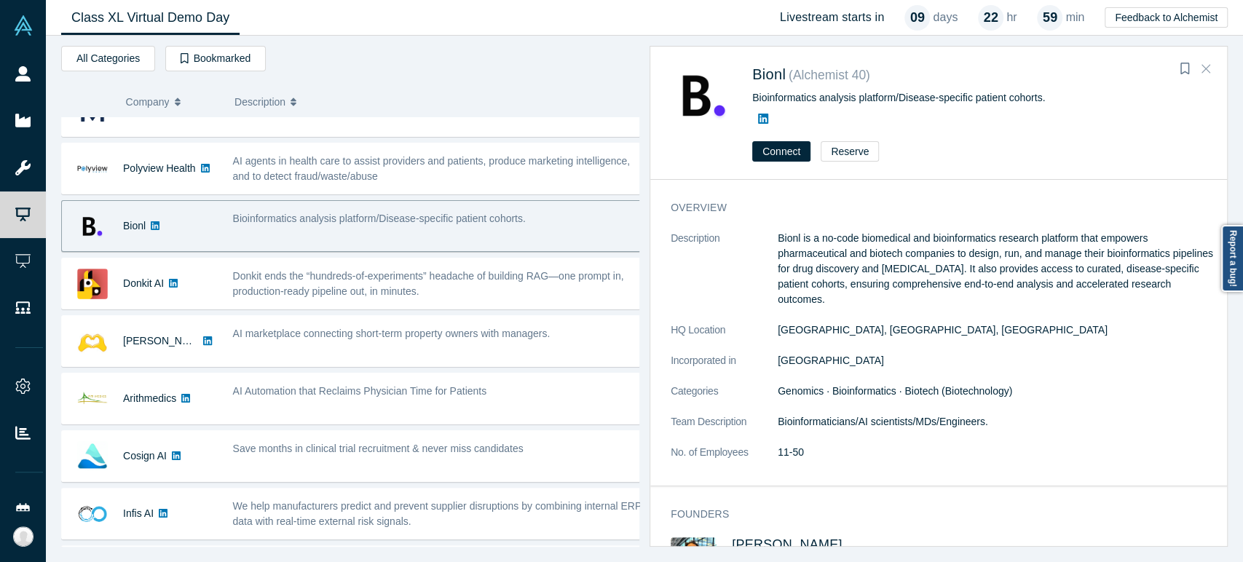
click at [1211, 66] on button "Close" at bounding box center [1206, 69] width 22 height 23
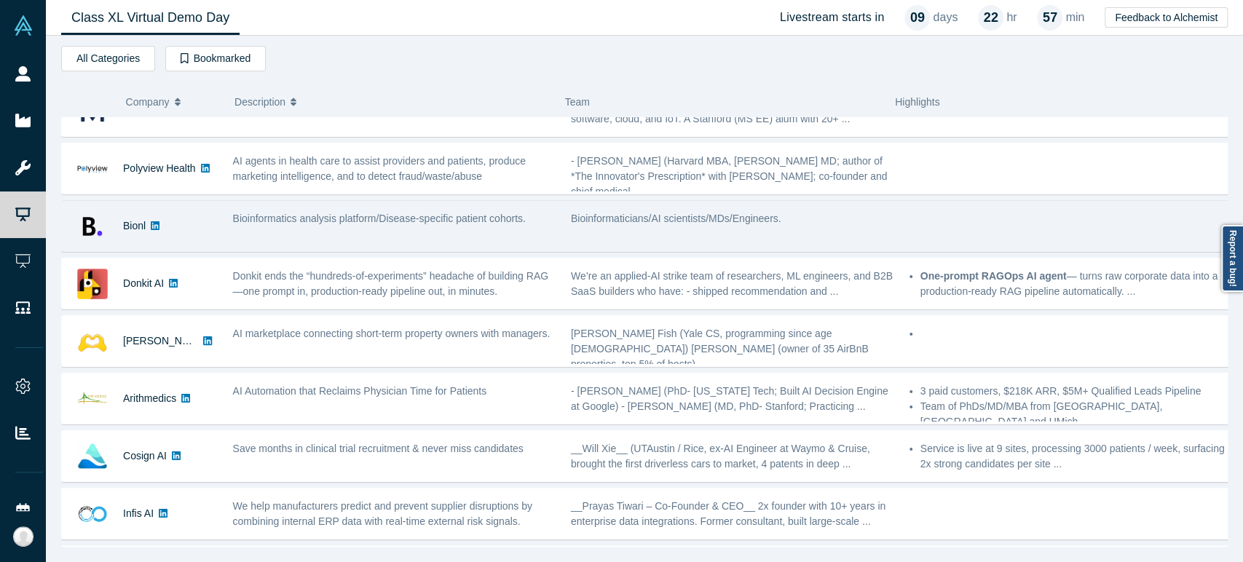
click at [191, 237] on div "Bionl" at bounding box center [140, 226] width 156 height 50
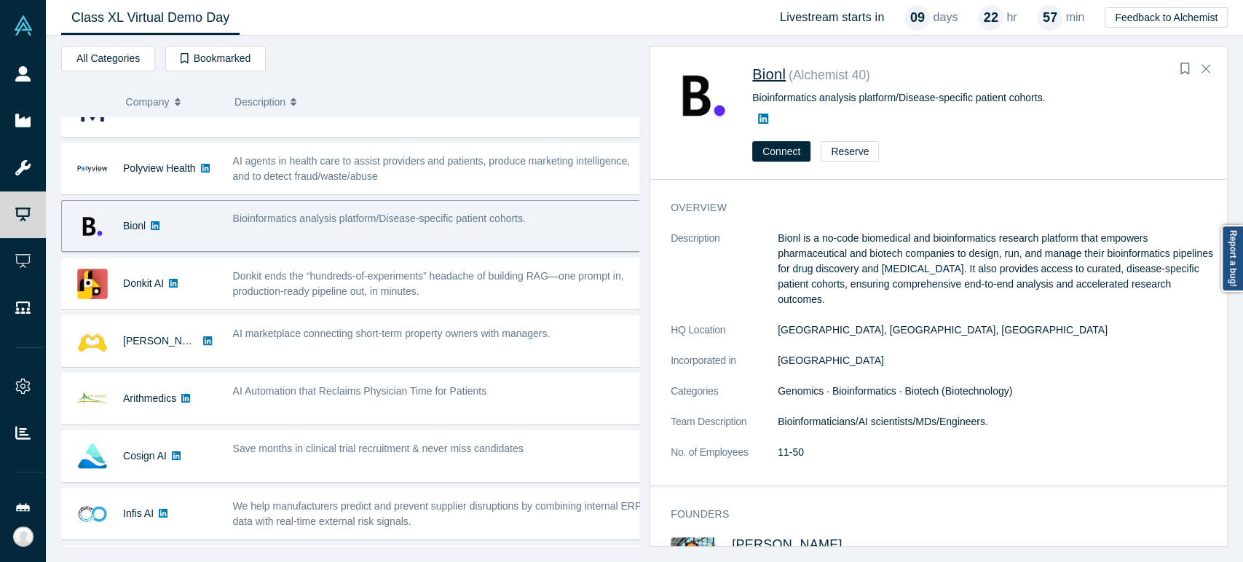
click at [759, 75] on span "Bionl" at bounding box center [768, 74] width 33 height 16
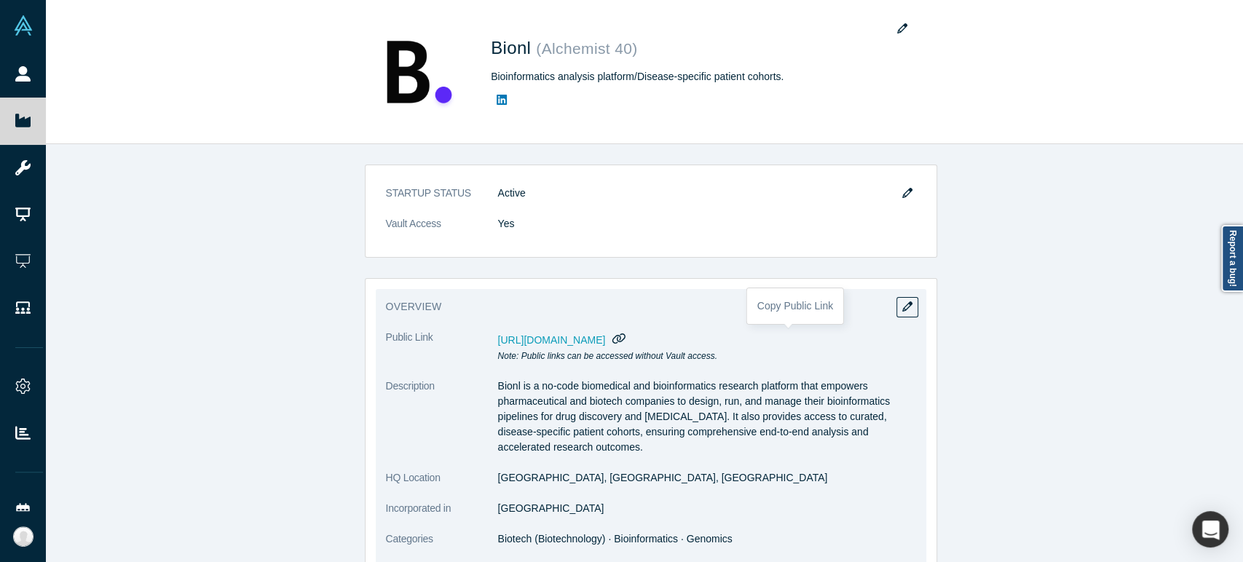
click at [626, 339] on icon "button" at bounding box center [619, 338] width 14 height 11
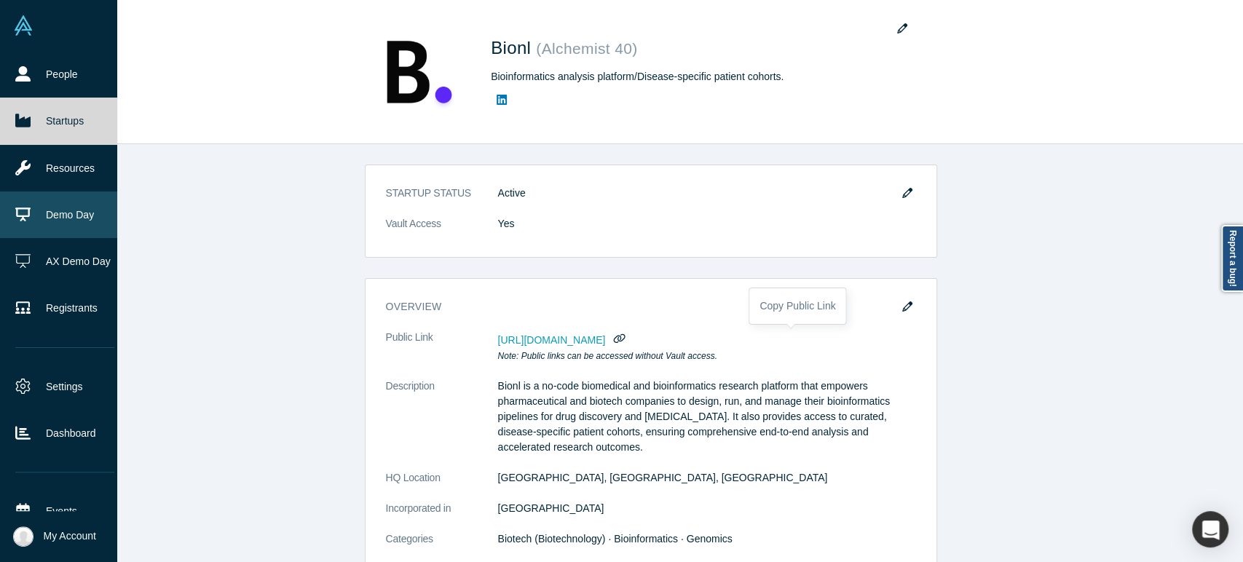
click at [84, 212] on link "Demo Day" at bounding box center [65, 214] width 130 height 47
